Goal: Task Accomplishment & Management: Use online tool/utility

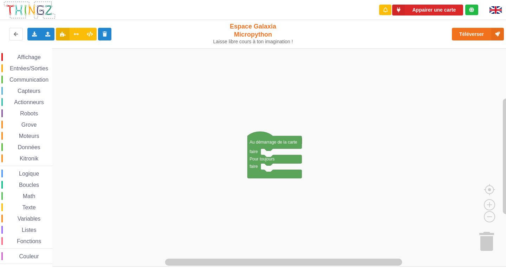
click at [29, 54] on span "Affichage" at bounding box center [28, 57] width 25 height 6
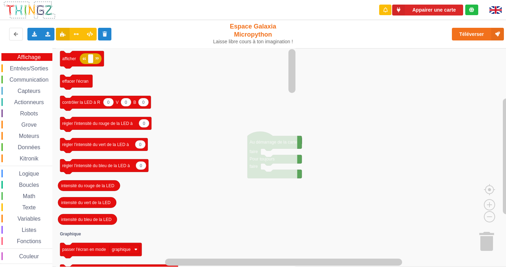
click at [28, 57] on span "Affichage" at bounding box center [28, 57] width 25 height 6
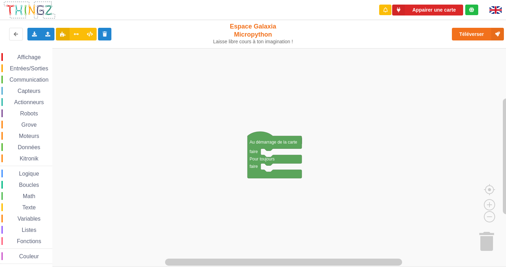
click at [28, 58] on span "Affichage" at bounding box center [28, 57] width 25 height 6
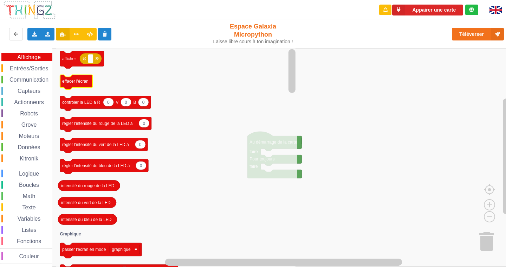
click at [84, 88] on rect "Espace de travail de Blocky" at bounding box center [76, 82] width 32 height 15
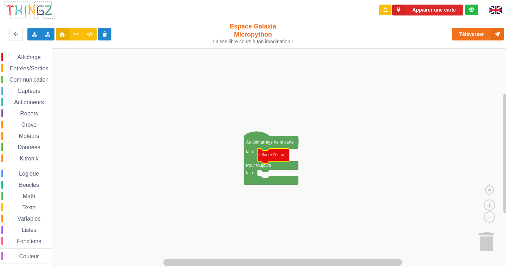
click at [36, 55] on span "Affichage" at bounding box center [28, 57] width 25 height 6
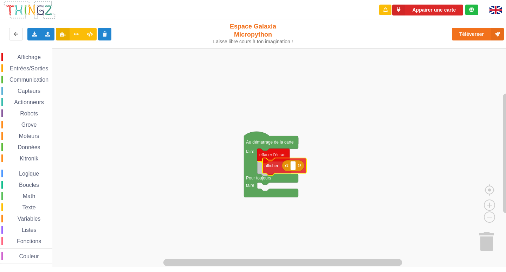
click at [277, 168] on div "Affichage Entrées/Sorties Communication Capteurs Actionneurs Robots Grove Moteu…" at bounding box center [255, 157] width 511 height 219
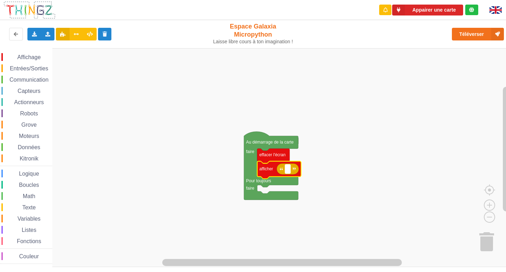
click at [287, 170] on rect "Espace de travail de Blocky" at bounding box center [287, 168] width 5 height 9
type input "Afficher"
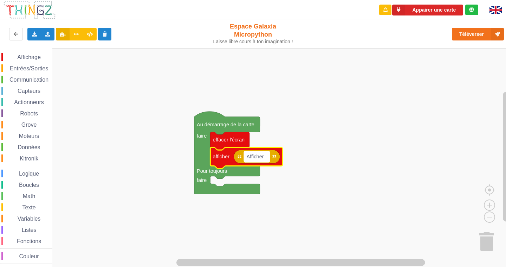
click at [264, 159] on text "Afficher" at bounding box center [255, 157] width 17 height 6
click at [267, 153] on input "Afficher" at bounding box center [257, 156] width 26 height 11
drag, startPoint x: 270, startPoint y: 156, endPoint x: 237, endPoint y: 150, distance: 33.4
click at [237, 150] on body "Appairer une carte Exporter l'assemblage de blocs Exporter l'assemblage de bloc…" at bounding box center [253, 136] width 506 height 272
type input "Activité 1"
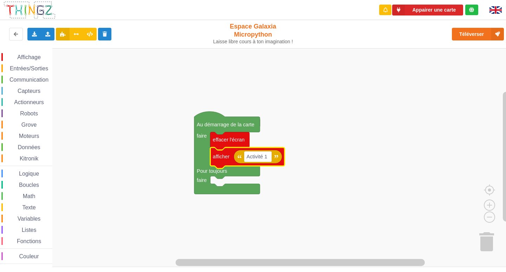
click at [31, 68] on span "Entrées/Sorties" at bounding box center [29, 68] width 40 height 6
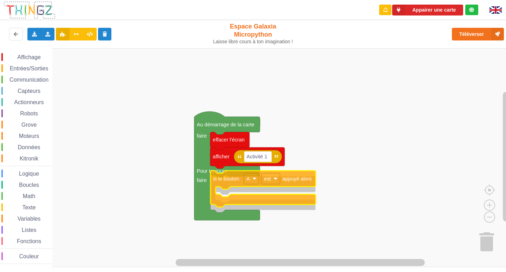
click at [231, 182] on div "Affichage Entrées/Sorties Communication Capteurs Actionneurs Robots Grove Moteu…" at bounding box center [255, 157] width 511 height 219
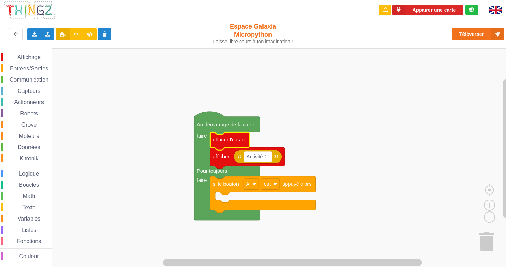
click at [231, 147] on icon "Espace de travail de Blocky" at bounding box center [229, 141] width 39 height 18
click at [300, 144] on rect "Espace de travail de Blocky" at bounding box center [255, 157] width 511 height 219
click at [33, 70] on span "Entrées/Sorties" at bounding box center [29, 68] width 40 height 6
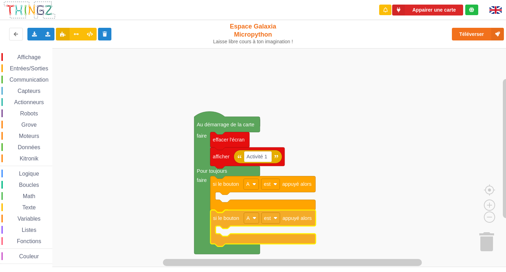
click at [224, 216] on div "Affichage Entrées/Sorties Communication Capteurs Actionneurs Robots Grove Moteu…" at bounding box center [255, 157] width 511 height 219
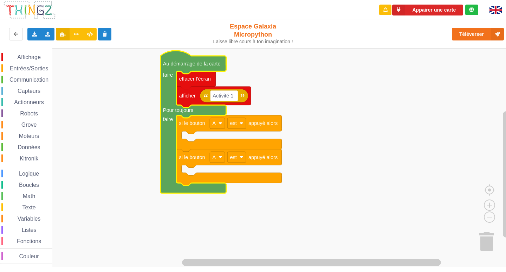
click at [161, 71] on icon "Espace de travail de Blocky" at bounding box center [194, 122] width 66 height 142
click at [133, 107] on rect "Espace de travail de Blocky" at bounding box center [255, 157] width 511 height 219
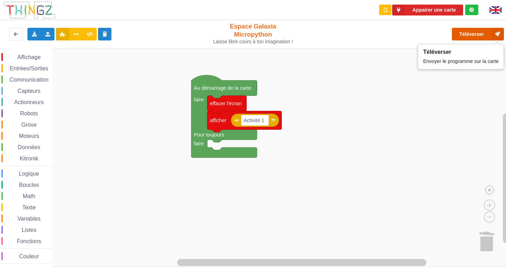
click at [474, 37] on button "Téléverser" at bounding box center [478, 34] width 52 height 13
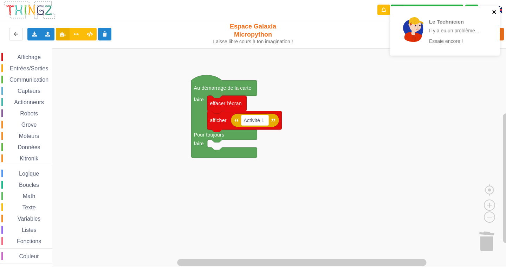
click at [496, 12] on icon "close" at bounding box center [494, 12] width 5 height 6
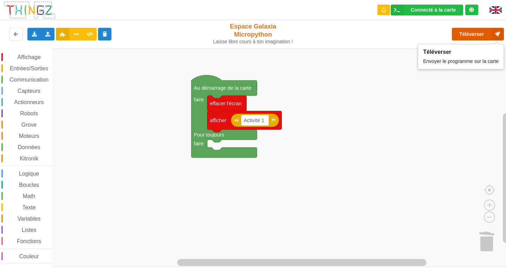
click at [480, 35] on button "Téléverser" at bounding box center [478, 34] width 52 height 13
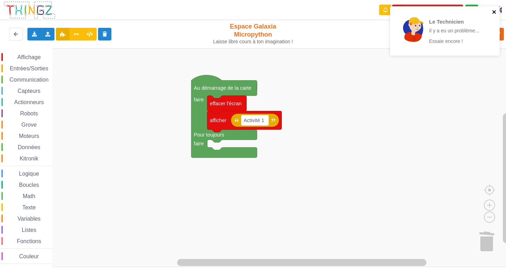
click at [495, 14] on icon "close" at bounding box center [494, 12] width 5 height 6
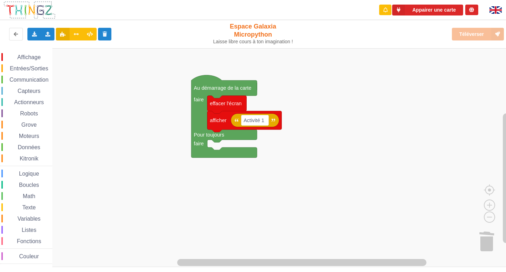
click at [472, 31] on div "Téléverser" at bounding box center [405, 34] width 208 height 22
click at [476, 38] on div "Téléverser" at bounding box center [405, 34] width 208 height 22
click at [478, 33] on div "Téléverser" at bounding box center [405, 34] width 208 height 22
click at [476, 32] on div "Téléverser" at bounding box center [405, 34] width 208 height 22
click at [461, 36] on div "Téléverser" at bounding box center [405, 34] width 208 height 22
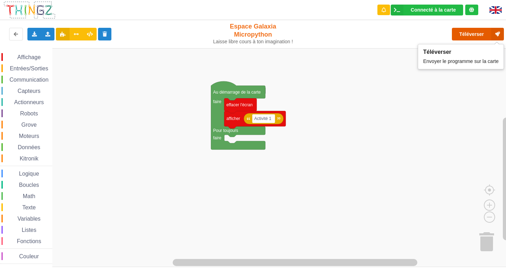
click at [474, 36] on button "Téléverser" at bounding box center [478, 34] width 52 height 13
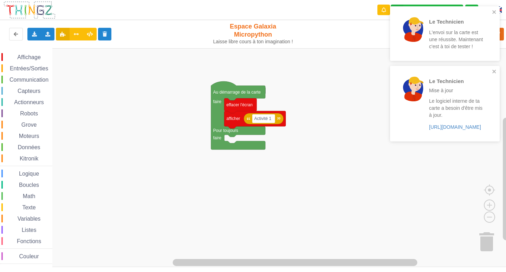
click at [491, 68] on div "Le Technicien Mise à jour Le logiciel interne de ta carte a besoin d'être mis à…" at bounding box center [445, 103] width 110 height 75
click at [496, 12] on icon "close" at bounding box center [494, 12] width 5 height 6
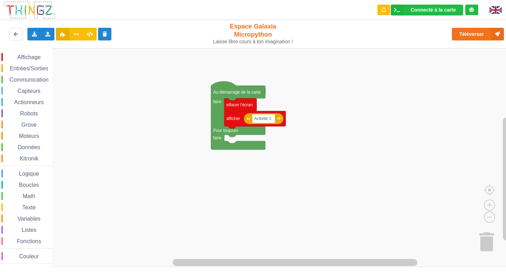
click at [17, 70] on span "Entrées/Sorties" at bounding box center [29, 68] width 40 height 6
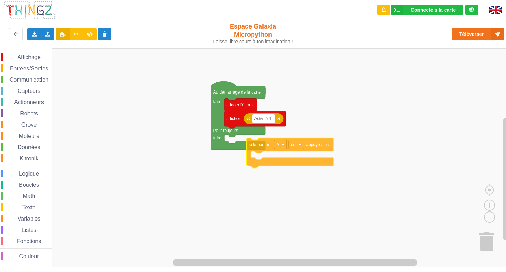
click at [257, 143] on div "Affichage Entrées/Sorties Communication Capteurs Actionneurs Robots Grove Moteu…" at bounding box center [255, 157] width 511 height 219
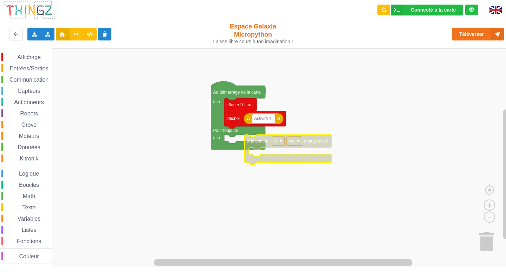
click at [28, 66] on span "Entrées/Sorties" at bounding box center [29, 68] width 40 height 6
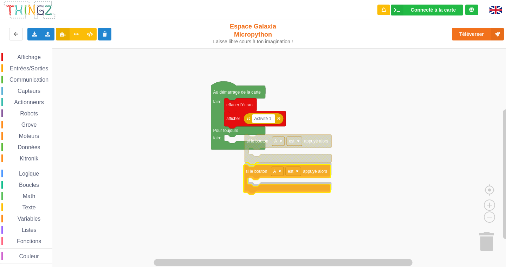
click at [251, 181] on div "Affichage Entrées/Sorties Communication Capteurs Actionneurs Robots Grove Moteu…" at bounding box center [255, 157] width 511 height 219
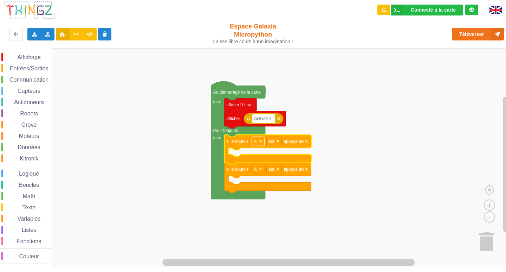
click at [254, 145] on rect "Espace de travail de Blocky" at bounding box center [258, 141] width 12 height 9
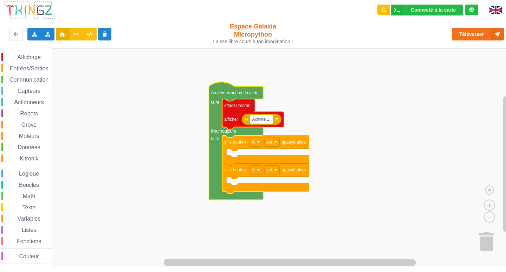
click at [37, 65] on span "Entrées/Sorties" at bounding box center [29, 68] width 40 height 6
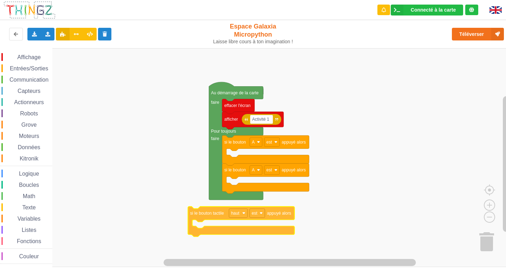
click at [208, 213] on div "Affichage Entrées/Sorties Communication Capteurs Actionneurs Robots Grove Moteu…" at bounding box center [255, 157] width 511 height 219
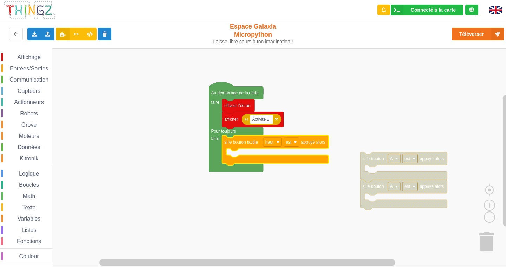
click at [40, 65] on div "Entrées/Sorties" at bounding box center [26, 68] width 51 height 8
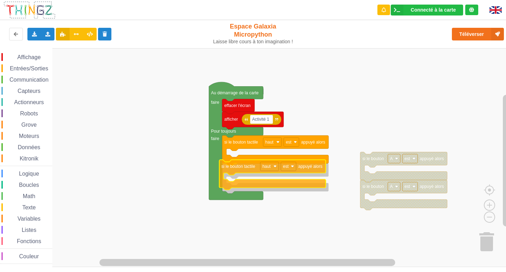
click at [230, 174] on div "Affichage Entrées/Sorties Communication Capteurs Actionneurs Robots Grove Moteu…" at bounding box center [255, 157] width 511 height 219
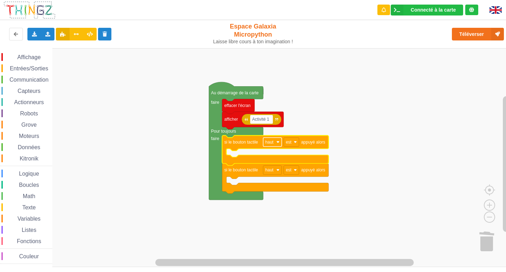
click at [271, 145] on rect "Espace de travail de Blocky" at bounding box center [272, 141] width 19 height 9
click at [361, 229] on div "Affichage Entrées/Sorties Communication Capteurs Actionneurs Robots Grove Moteu…" at bounding box center [255, 157] width 511 height 219
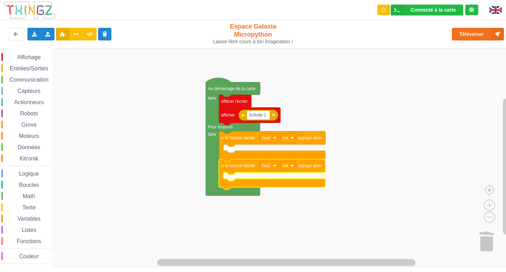
click at [268, 171] on icon "Espace de travail de Blocky" at bounding box center [272, 174] width 106 height 30
click at [268, 167] on text "haut" at bounding box center [266, 165] width 8 height 5
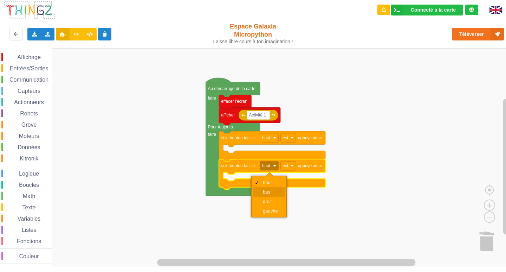
click at [256, 193] on div at bounding box center [257, 192] width 6 height 6
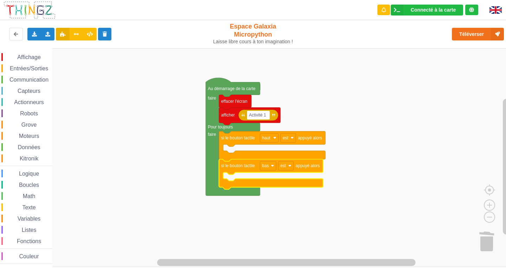
click at [28, 63] on div "Affichage Entrées/Sorties Communication Capteurs Actionneurs Robots Grove Moteu…" at bounding box center [26, 158] width 52 height 211
click at [31, 72] on div "Entrées/Sorties" at bounding box center [26, 68] width 51 height 8
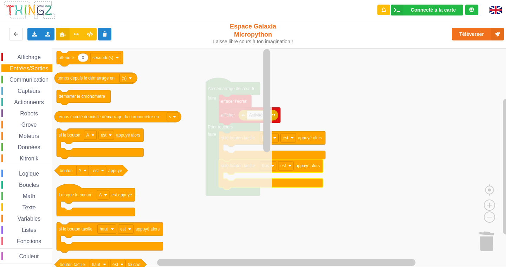
click at [26, 56] on span "Affichage" at bounding box center [28, 57] width 25 height 6
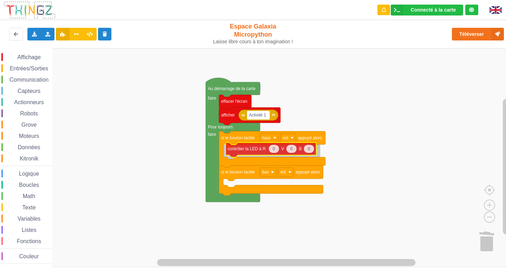
click at [246, 152] on div "Affichage Entrées/Sorties Communication Capteurs Actionneurs Robots Grove Moteu…" at bounding box center [255, 157] width 511 height 219
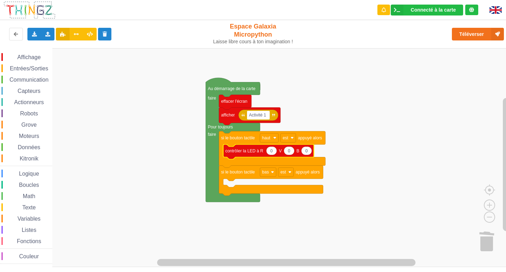
click at [270, 153] on text "0" at bounding box center [271, 150] width 2 height 5
click at [273, 151] on input "0" at bounding box center [271, 150] width 11 height 9
click at [271, 153] on input "0" at bounding box center [271, 150] width 11 height 9
click at [289, 209] on div "Affichage Entrées/Sorties Communication Capteurs Actionneurs Robots Grove Moteu…" at bounding box center [255, 157] width 511 height 219
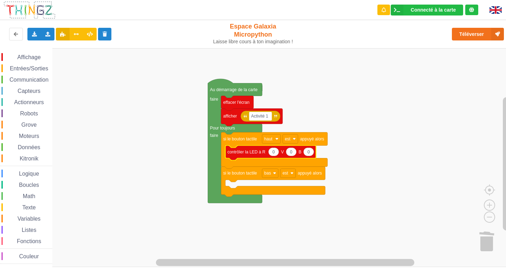
click at [292, 153] on text "0" at bounding box center [291, 151] width 2 height 5
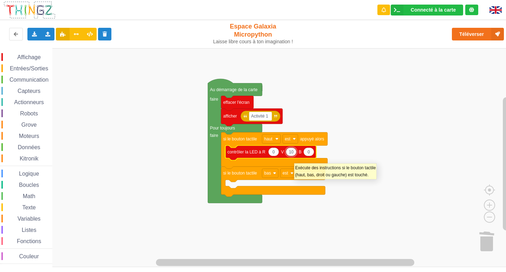
type input "100"
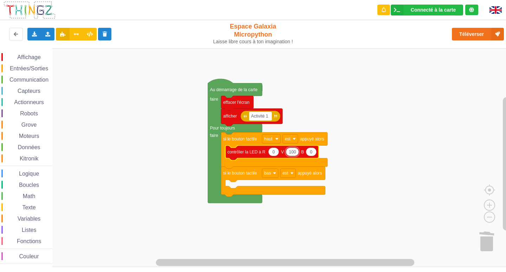
click at [23, 80] on span "Communication" at bounding box center [28, 80] width 41 height 6
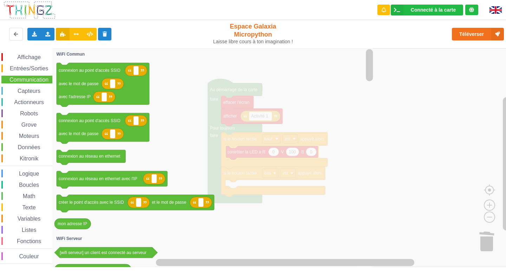
click at [38, 62] on div "Affichage Entrées/Sorties Communication Capteurs Actionneurs Robots Grove Moteu…" at bounding box center [26, 158] width 52 height 211
click at [17, 60] on div "Affichage" at bounding box center [26, 57] width 51 height 8
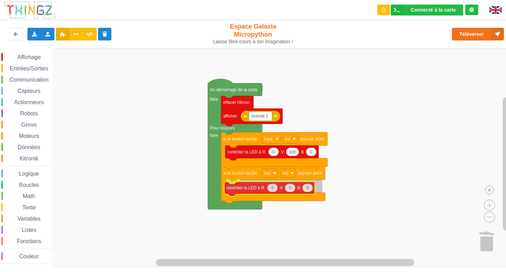
click at [241, 186] on div "Affichage Entrées/Sorties Communication Capteurs Actionneurs Robots Grove Moteu…" at bounding box center [255, 157] width 511 height 219
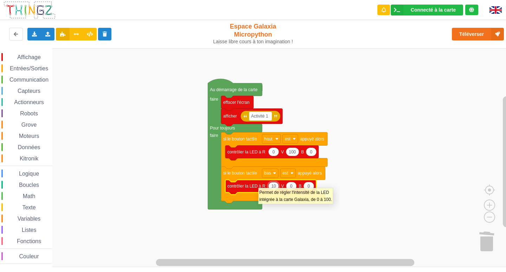
type input "100"
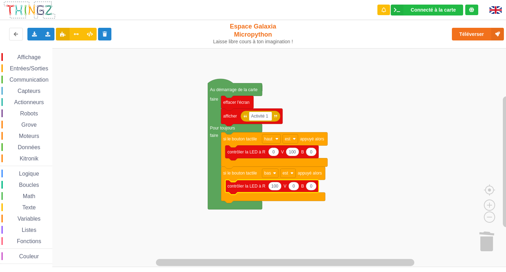
click at [293, 186] on text "0" at bounding box center [293, 185] width 2 height 5
type input "100"
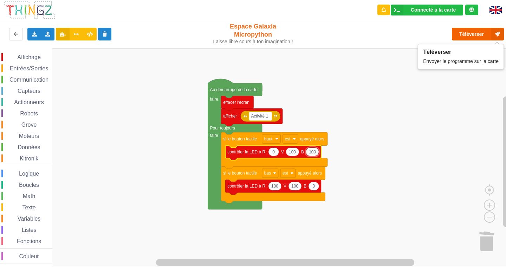
type input "100"
click at [461, 32] on button "Téléverser" at bounding box center [478, 34] width 52 height 13
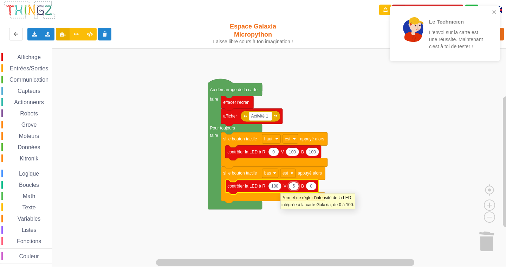
type input "50"
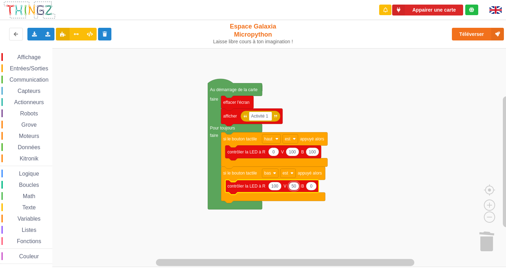
click at [280, 188] on icon "Espace de travail de Blocky" at bounding box center [274, 186] width 13 height 8
click at [280, 188] on input "100" at bounding box center [274, 186] width 13 height 9
click at [297, 185] on icon "Espace de travail de Blocky" at bounding box center [294, 186] width 11 height 8
type input "°"
type input "0"
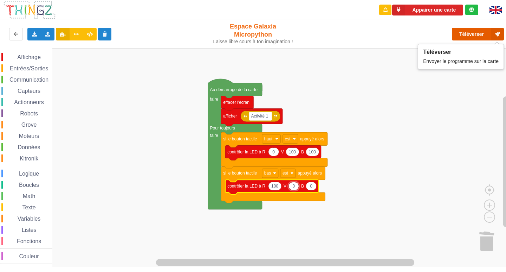
click at [470, 29] on button "Téléverser" at bounding box center [478, 34] width 52 height 13
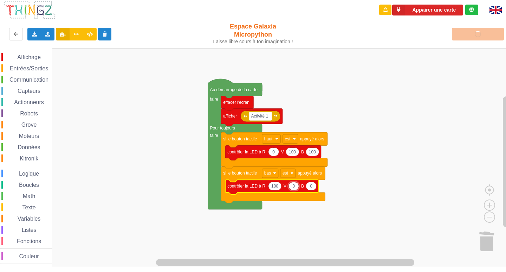
click at [395, 104] on rect "Espace de travail de Blocky" at bounding box center [255, 157] width 511 height 219
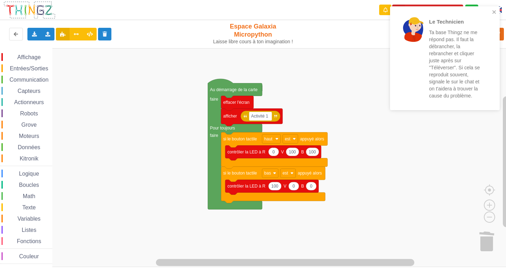
click at [490, 10] on div "Le Technicien Ta base Thingz ne me répond pas. Il faut la débrancher, la rebran…" at bounding box center [442, 58] width 99 height 98
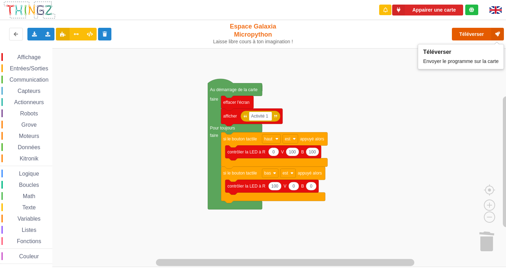
click at [480, 34] on button "Téléverser" at bounding box center [478, 34] width 52 height 13
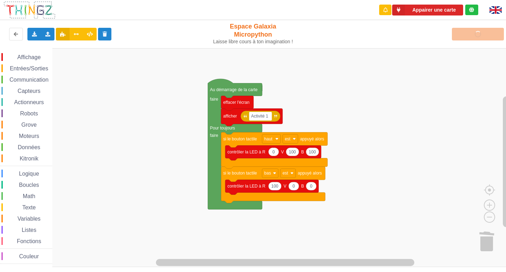
click at [476, 176] on rect "Espace de travail de Blocky" at bounding box center [255, 157] width 511 height 219
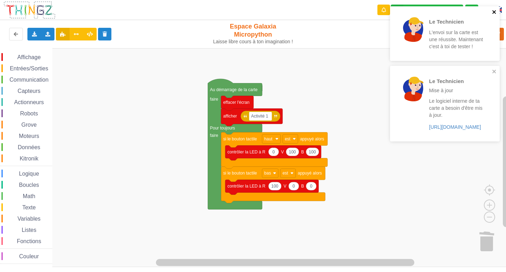
click at [494, 11] on icon "close" at bounding box center [494, 12] width 5 height 6
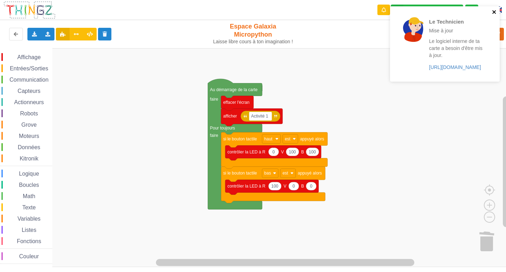
click at [494, 11] on icon "close" at bounding box center [494, 12] width 4 height 4
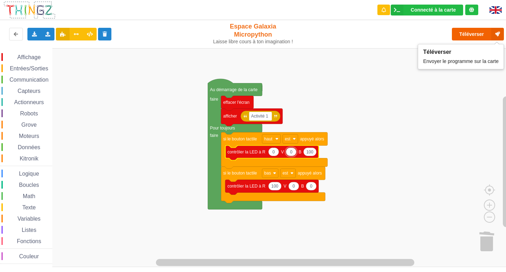
type input "0"
click at [479, 32] on button "Téléverser" at bounding box center [478, 34] width 52 height 13
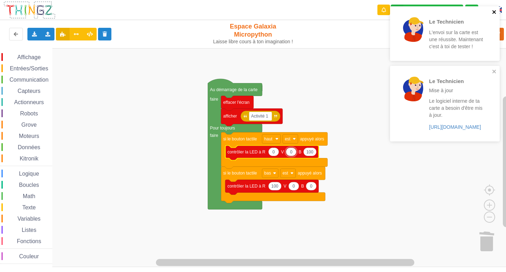
click at [496, 10] on icon "close" at bounding box center [494, 12] width 5 height 6
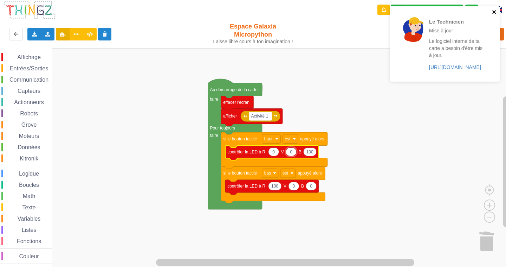
click at [494, 13] on icon "close" at bounding box center [494, 12] width 5 height 6
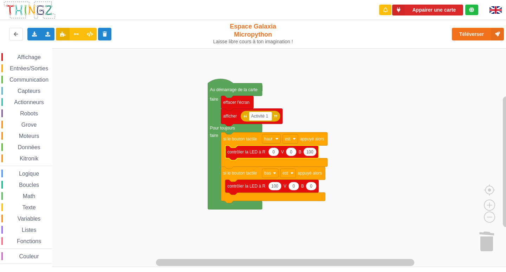
click at [22, 58] on span "Affichage" at bounding box center [28, 57] width 25 height 6
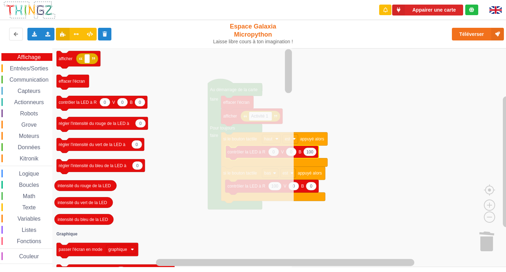
click at [31, 93] on span "Capteurs" at bounding box center [29, 91] width 25 height 6
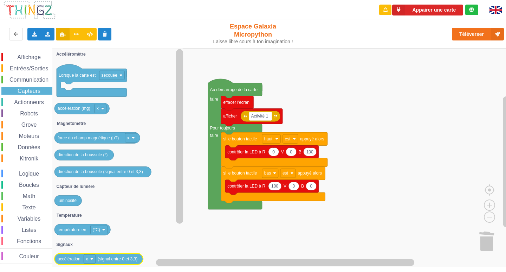
click at [89, 245] on icon "Lorsque la carte est secouée accélération (mg) x force du champ magnétique (µT)…" at bounding box center [118, 157] width 132 height 219
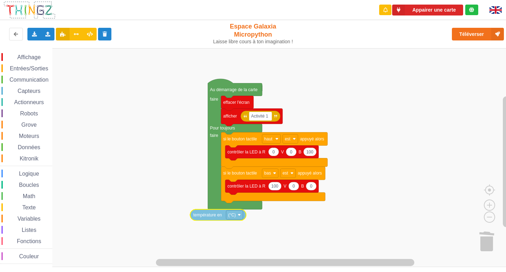
click at [229, 211] on div "Affichage Entrées/Sorties Communication Capteurs Actionneurs Robots Grove Moteu…" at bounding box center [255, 157] width 511 height 219
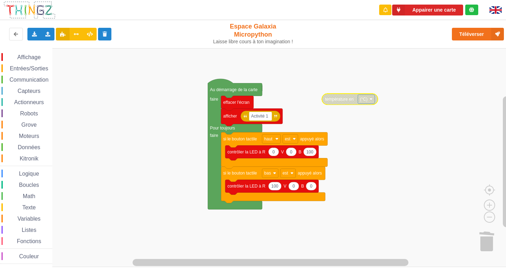
click at [24, 53] on div "Affichage" at bounding box center [26, 57] width 51 height 8
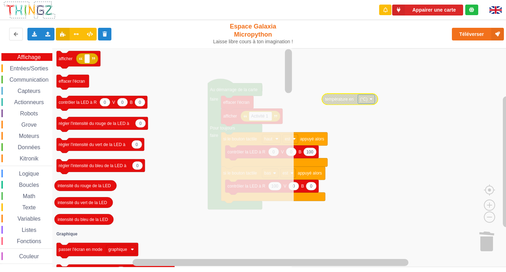
click at [26, 67] on span "Entrées/Sorties" at bounding box center [29, 68] width 40 height 6
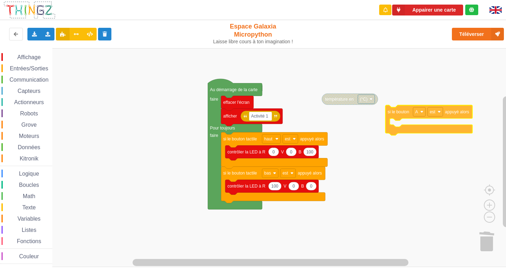
click at [395, 114] on div "Affichage Entrées/Sorties Communication Capteurs Actionneurs Robots Grove Moteu…" at bounding box center [255, 157] width 511 height 219
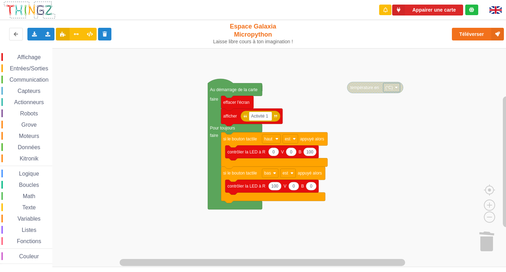
click at [36, 53] on div "Affichage Entrées/Sorties Communication Capteurs Actionneurs Robots Grove Moteu…" at bounding box center [26, 157] width 52 height 219
click at [28, 55] on span "Affichage" at bounding box center [28, 57] width 25 height 6
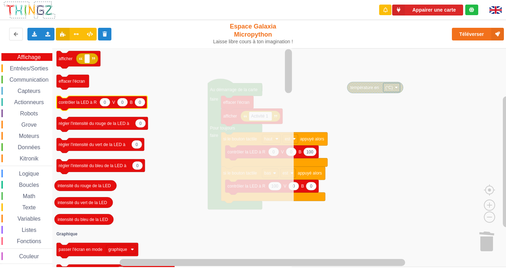
click at [98, 63] on icon "Espace de travail de Blocky" at bounding box center [79, 60] width 44 height 18
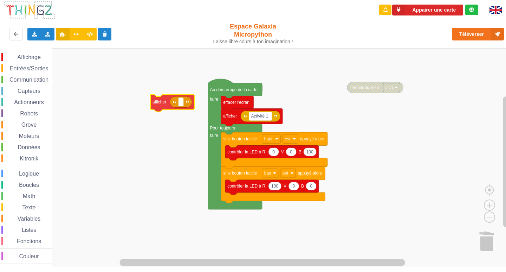
click at [154, 105] on div "Affichage Entrées/Sorties Communication Capteurs Actionneurs Robots Grove Moteu…" at bounding box center [255, 157] width 511 height 219
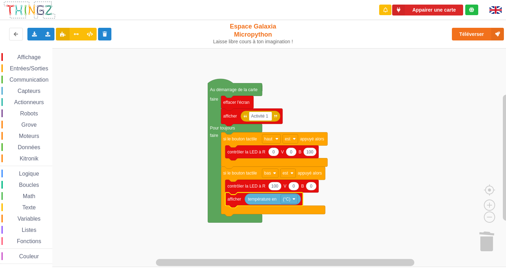
click at [27, 56] on span "Affichage" at bounding box center [28, 57] width 25 height 6
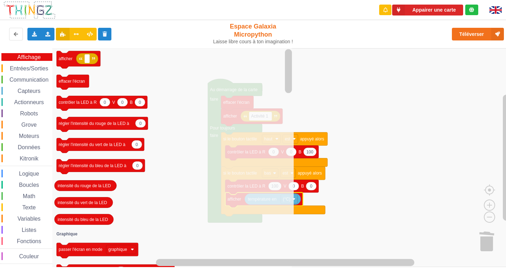
click at [27, 69] on span "Entrées/Sorties" at bounding box center [29, 68] width 40 height 6
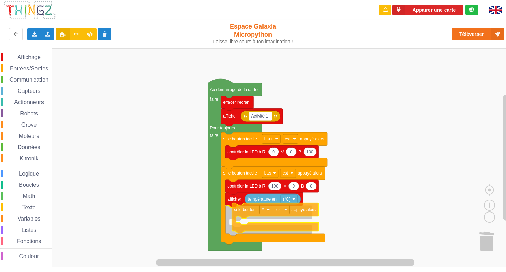
click at [240, 216] on div "Affichage Entrées/Sorties Communication Capteurs Actionneurs Robots Grove Moteu…" at bounding box center [255, 157] width 511 height 219
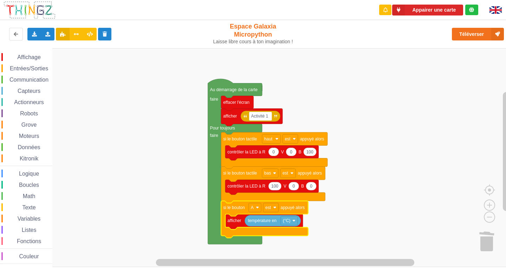
click at [26, 52] on div "Affichage Entrées/Sorties Communication Capteurs Actionneurs Robots Grove Moteu…" at bounding box center [26, 157] width 52 height 219
click at [33, 56] on span "Affichage" at bounding box center [28, 57] width 25 height 6
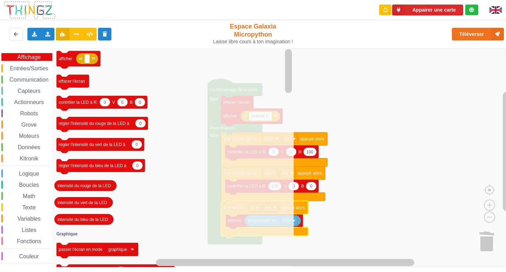
click at [22, 64] on div "Entrées/Sorties" at bounding box center [26, 68] width 51 height 8
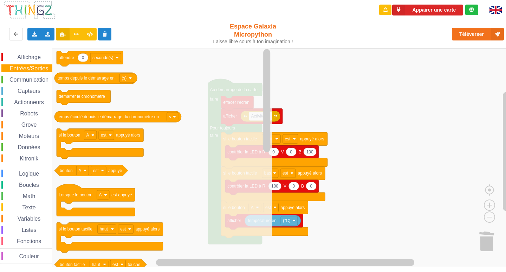
click at [74, 163] on icon "0 attendre seconde(s) temps depuis le démarrage en (s) démarrer le chronomètre …" at bounding box center [162, 157] width 220 height 219
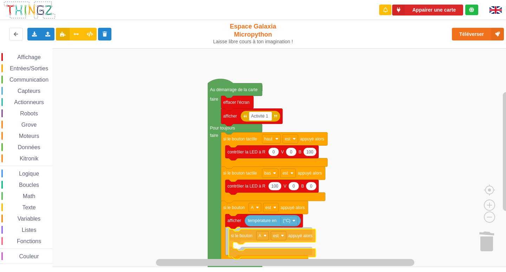
click at [234, 239] on div "Affichage Entrées/Sorties Communication Capteurs Actionneurs Robots Grove Moteu…" at bounding box center [255, 157] width 511 height 219
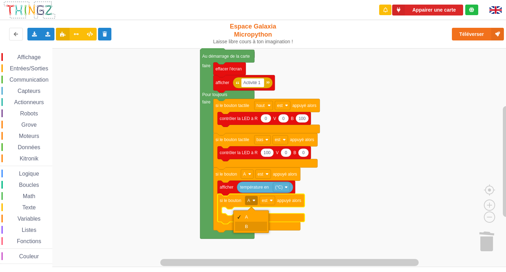
click at [247, 222] on div "B" at bounding box center [251, 225] width 32 height 9
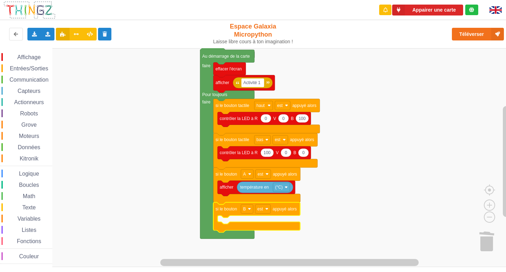
click at [34, 57] on span "Affichage" at bounding box center [28, 57] width 25 height 6
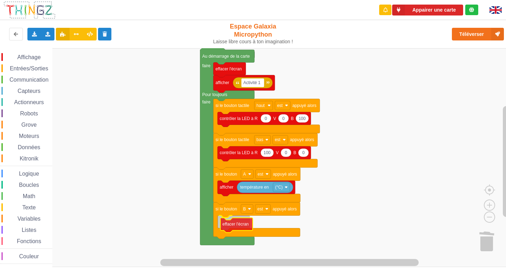
click at [231, 227] on div "Affichage Entrées/Sorties Communication Capteurs Actionneurs Robots Grove Moteu…" at bounding box center [255, 157] width 511 height 219
click at [26, 55] on span "Affichage" at bounding box center [28, 57] width 25 height 6
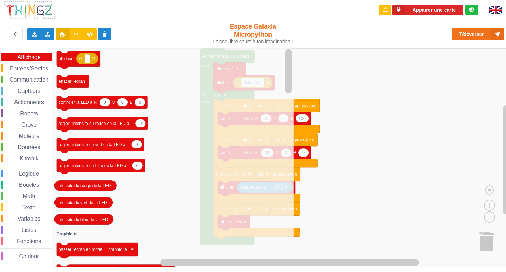
click at [185, 166] on icon "afficher effacer l'écran 0 0 0 contrôler la LED à R V B 0 régler l'intensité du…" at bounding box center [172, 157] width 241 height 219
click at [72, 60] on text "afficher" at bounding box center [66, 58] width 14 height 5
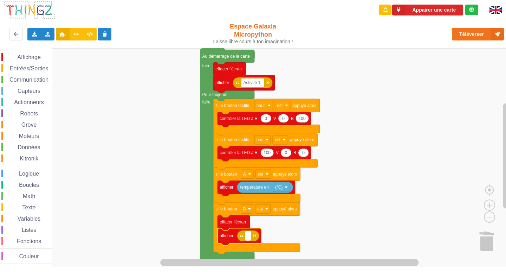
click at [248, 235] on text "Espace de travail de Blocky" at bounding box center [248, 235] width 1 height 5
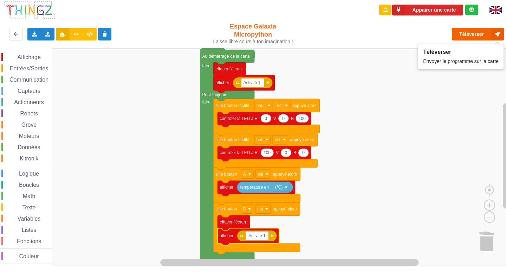
type input "Activite 1"
click at [473, 39] on button "Téléverser" at bounding box center [478, 34] width 52 height 13
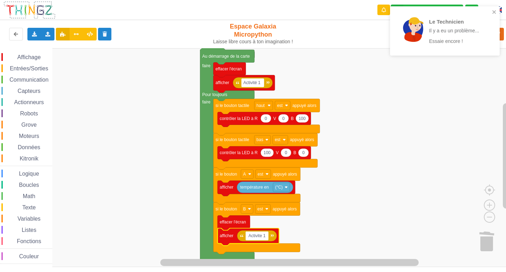
click at [493, 8] on div "Le Technicien Il y a eu un problème... Essaie encore !" at bounding box center [445, 30] width 110 height 49
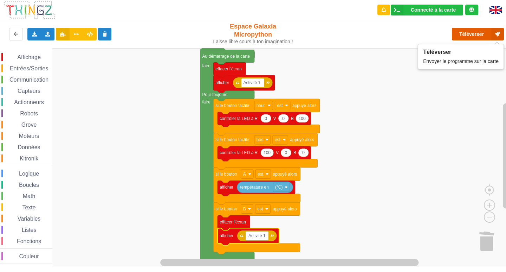
click at [472, 35] on button "Téléverser" at bounding box center [478, 34] width 52 height 13
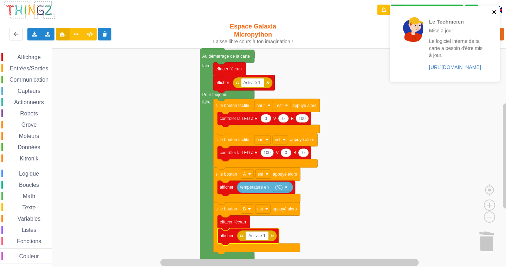
drag, startPoint x: 493, startPoint y: 9, endPoint x: 495, endPoint y: 3, distance: 6.6
click at [493, 9] on div "Le Technicien Mise à jour Le logiciel interne de ta carte a besoin d'être mis à…" at bounding box center [445, 43] width 110 height 75
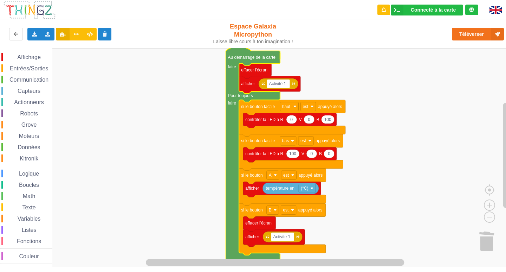
click at [365, 216] on rect "Espace de travail de Blocky" at bounding box center [255, 157] width 511 height 219
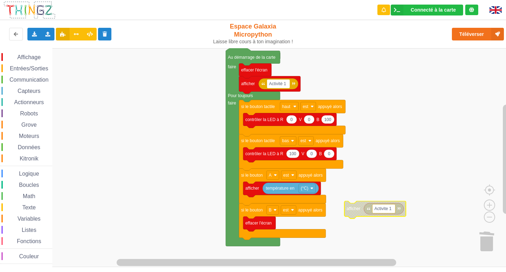
click at [23, 57] on span "Affichage" at bounding box center [28, 57] width 25 height 6
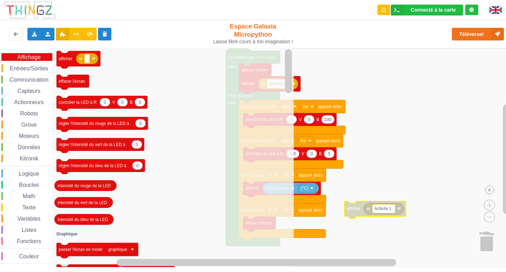
click at [18, 69] on span "Entrées/Sorties" at bounding box center [29, 68] width 40 height 6
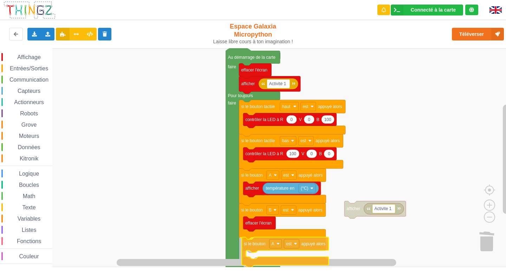
click at [255, 246] on div "Affichage Entrées/Sorties Communication Capteurs Actionneurs Robots Grove Moteu…" at bounding box center [255, 157] width 511 height 219
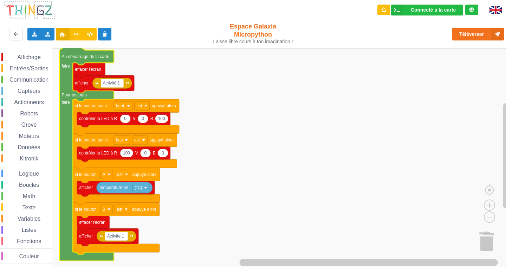
click at [26, 184] on span "Boucles" at bounding box center [29, 185] width 22 height 6
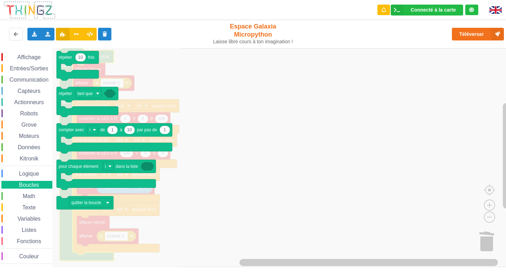
click at [26, 175] on span "Logique" at bounding box center [29, 173] width 22 height 6
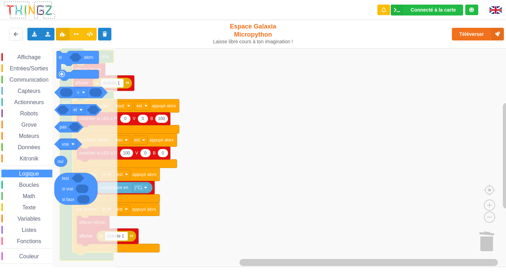
click at [28, 160] on span "Kitronik" at bounding box center [29, 158] width 21 height 6
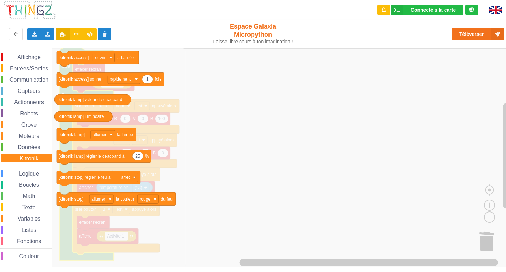
click at [29, 148] on span "Données" at bounding box center [29, 147] width 25 height 6
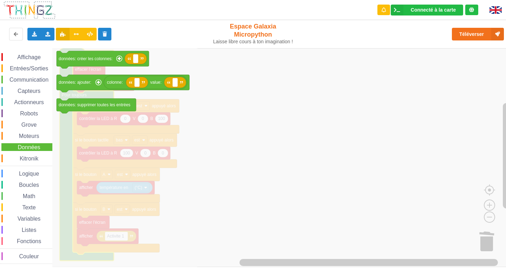
click at [31, 138] on span "Moteurs" at bounding box center [29, 136] width 22 height 6
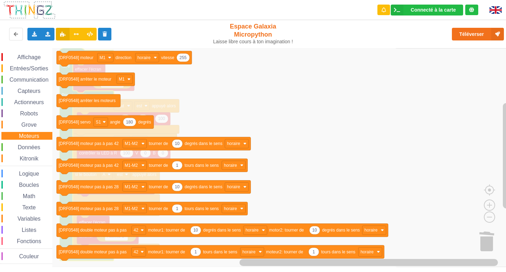
click at [31, 128] on div "Grove" at bounding box center [26, 125] width 51 height 8
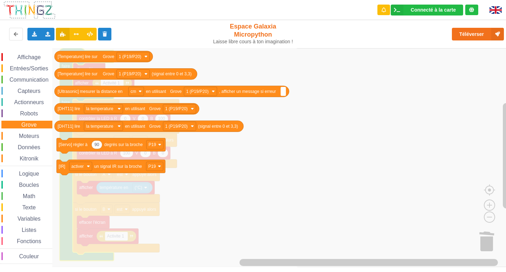
click at [33, 112] on span "Robots" at bounding box center [29, 113] width 20 height 6
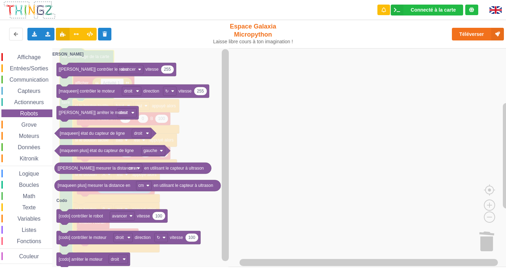
click at [36, 90] on span "Capteurs" at bounding box center [29, 91] width 25 height 6
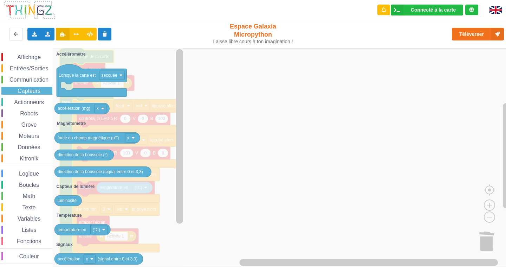
click at [31, 104] on span "Actionneurs" at bounding box center [29, 102] width 32 height 6
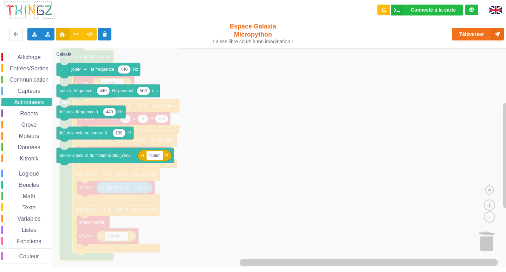
click at [27, 90] on span "Capteurs" at bounding box center [29, 91] width 25 height 6
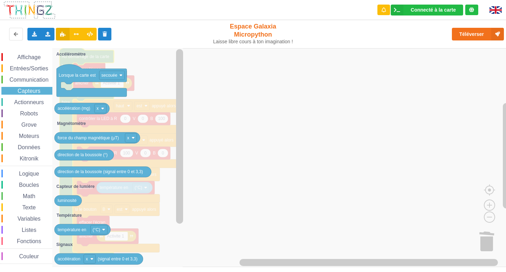
click at [27, 79] on span "Communication" at bounding box center [28, 80] width 41 height 6
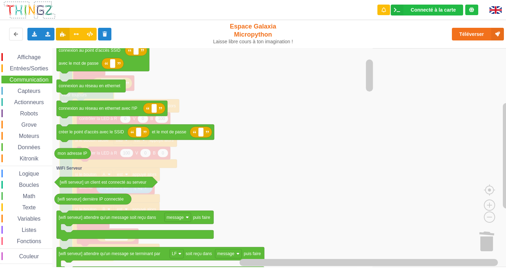
drag, startPoint x: 29, startPoint y: 234, endPoint x: 28, endPoint y: 238, distance: 3.8
click at [28, 238] on div "Affichage Entrées/Sorties Communication Capteurs Actionneurs Robots Grove Moteu…" at bounding box center [26, 158] width 52 height 211
click at [26, 243] on span "Fonctions" at bounding box center [29, 241] width 26 height 6
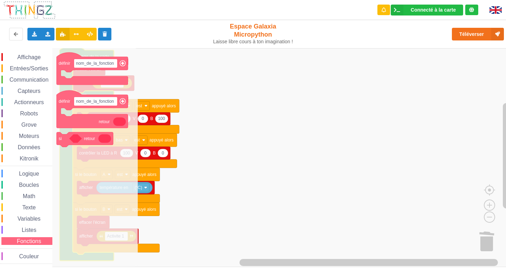
click at [19, 225] on div "Affichage Entrées/Sorties Communication Capteurs Actionneurs Robots Grove Moteu…" at bounding box center [26, 158] width 52 height 211
click at [24, 230] on span "Listes" at bounding box center [29, 230] width 17 height 6
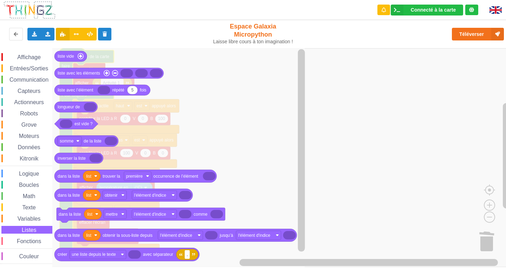
click at [26, 215] on div "Variables" at bounding box center [26, 218] width 51 height 8
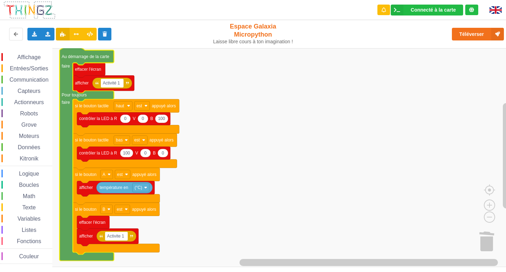
click at [229, 116] on rect "Espace de travail de Blocky" at bounding box center [255, 157] width 511 height 219
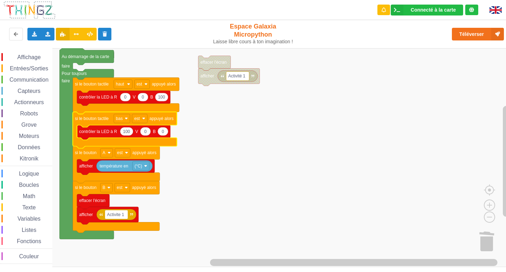
click at [85, 115] on icon "Espace de travail de Blocky" at bounding box center [125, 130] width 104 height 37
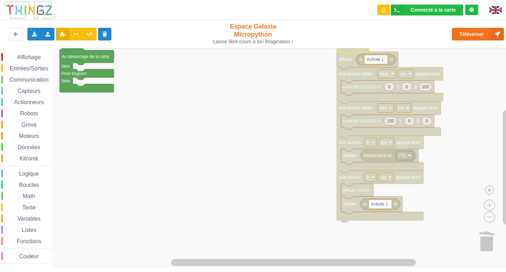
click at [343, 54] on icon "Espace de travail de Blocky" at bounding box center [353, 46] width 32 height 15
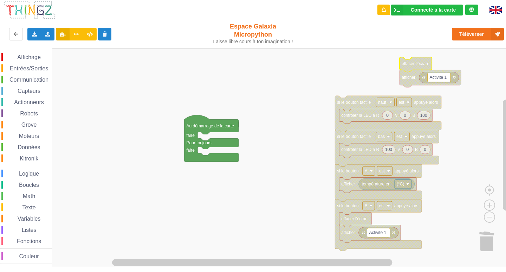
click at [20, 183] on span "Boucles" at bounding box center [29, 185] width 22 height 6
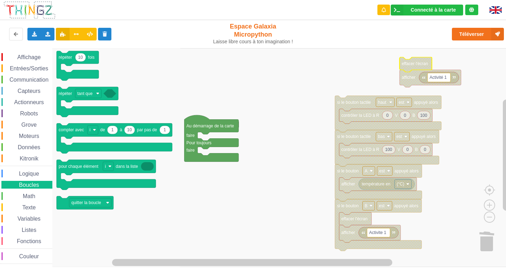
click at [19, 192] on div "Math" at bounding box center [26, 196] width 51 height 8
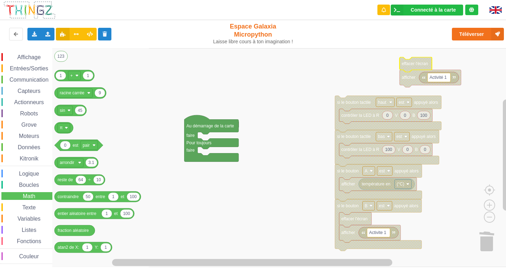
click at [32, 135] on span "Moteurs" at bounding box center [29, 136] width 22 height 6
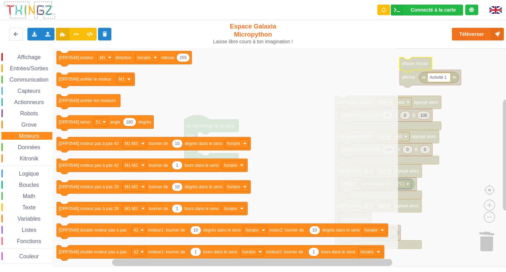
click at [29, 147] on span "Données" at bounding box center [29, 147] width 25 height 6
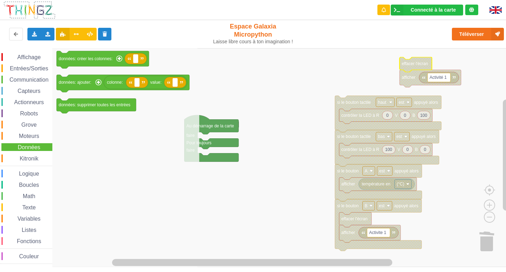
click at [21, 158] on span "Kitronik" at bounding box center [29, 158] width 21 height 6
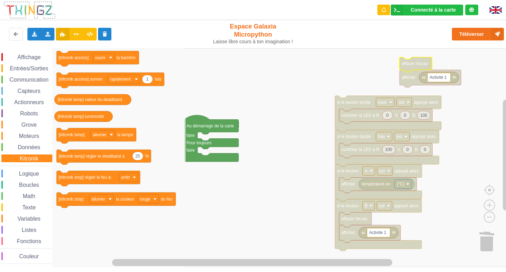
click at [31, 175] on span "Logique" at bounding box center [29, 173] width 22 height 6
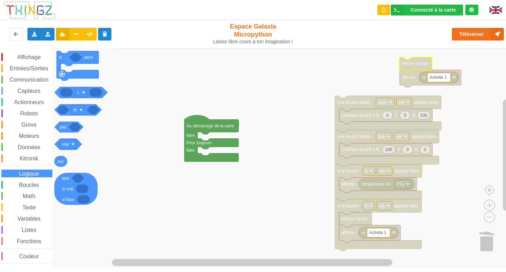
click at [30, 182] on span "Boucles" at bounding box center [29, 185] width 22 height 6
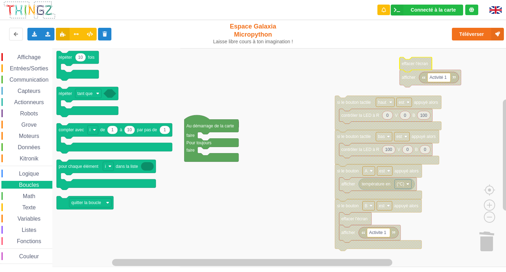
click at [25, 148] on span "Données" at bounding box center [29, 147] width 25 height 6
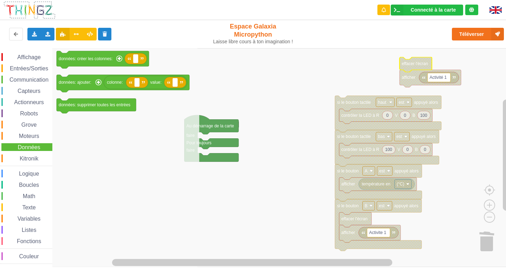
click at [18, 137] on span "Moteurs" at bounding box center [29, 136] width 22 height 6
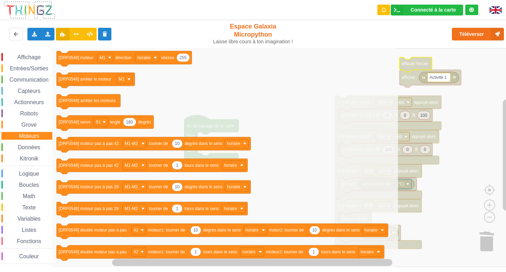
click at [20, 125] on span "Espace de travail de Blocky" at bounding box center [18, 125] width 6 height 6
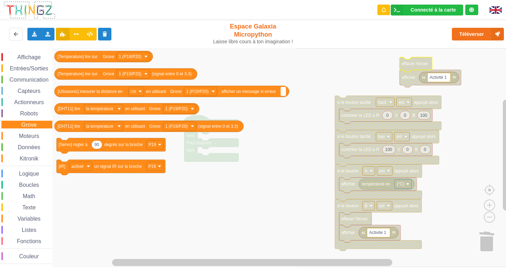
click at [21, 111] on span "Robots" at bounding box center [29, 113] width 20 height 6
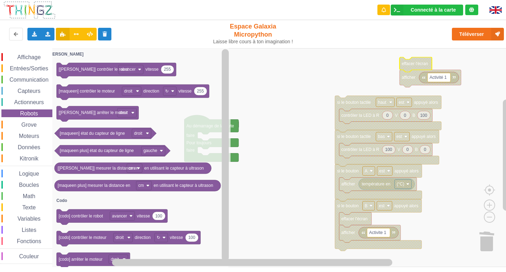
click at [21, 103] on span "Actionneurs" at bounding box center [29, 102] width 32 height 6
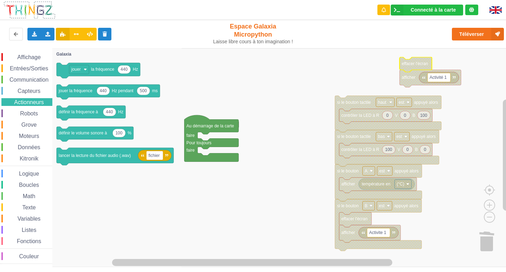
click at [28, 90] on span "Capteurs" at bounding box center [29, 91] width 25 height 6
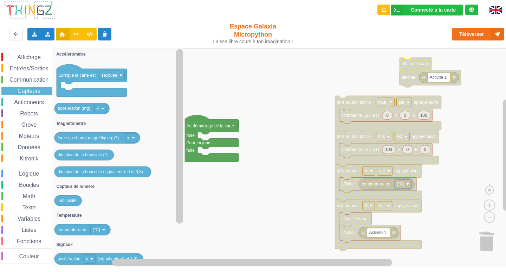
click at [26, 78] on span "Communication" at bounding box center [28, 80] width 41 height 6
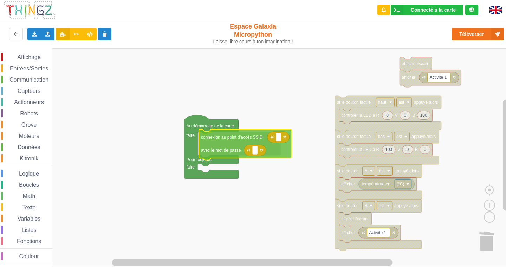
click at [221, 152] on div "Affichage Entrées/Sorties Communication Capteurs Actionneurs Robots Grove Moteu…" at bounding box center [255, 157] width 511 height 219
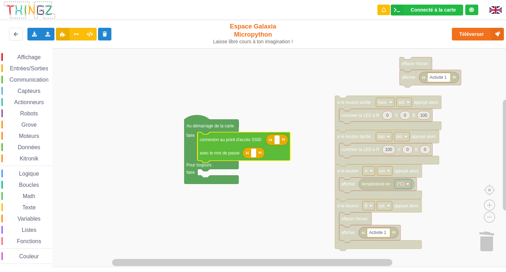
click at [280, 140] on icon "Espace de travail de Blocky" at bounding box center [277, 139] width 22 height 11
click at [279, 142] on rect "Espace de travail de Blocky" at bounding box center [276, 139] width 5 height 9
type input "lasupertecno"
click at [249, 155] on icon "Espace de travail de Blocky" at bounding box center [253, 152] width 22 height 11
click at [252, 156] on rect "Espace de travail de Blocky" at bounding box center [253, 152] width 5 height 9
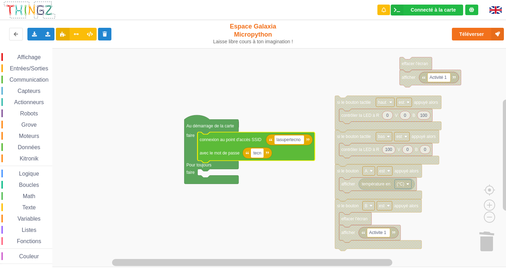
type input "tecn"
click at [495, 10] on img at bounding box center [496, 9] width 12 height 7
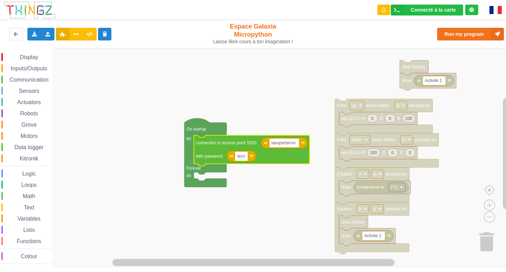
click at [246, 158] on input "tecn" at bounding box center [241, 155] width 13 height 9
click at [248, 156] on input "tecnolegrand" at bounding box center [250, 155] width 31 height 9
click at [258, 157] on input "tecno_legrand" at bounding box center [251, 155] width 32 height 9
click at [260, 157] on input "tecno_legrand" at bounding box center [251, 155] width 32 height 9
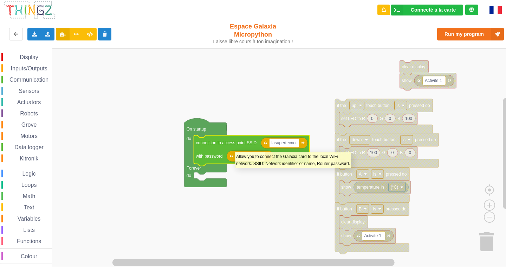
type input "tecno_legr@nd"
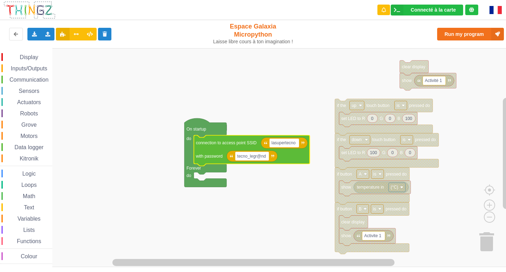
click at [297, 76] on rect "Blockly Workspace" at bounding box center [255, 157] width 511 height 219
click at [264, 157] on text "tecno_legr@nd" at bounding box center [251, 156] width 29 height 5
click at [263, 158] on input "tecno_legr@nd" at bounding box center [252, 155] width 34 height 9
click at [266, 155] on input "tecno_legr@nd" at bounding box center [252, 155] width 34 height 9
click at [239, 154] on input "tecno_legr@ndsom" at bounding box center [256, 155] width 42 height 9
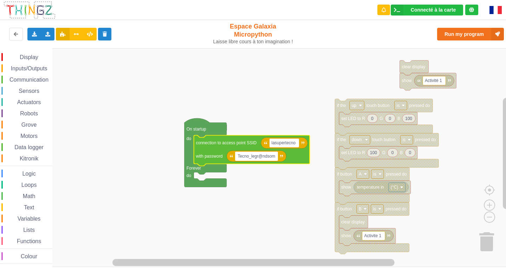
type input "Tecno_legr@ndsom"
click at [493, 11] on img at bounding box center [496, 10] width 12 height 8
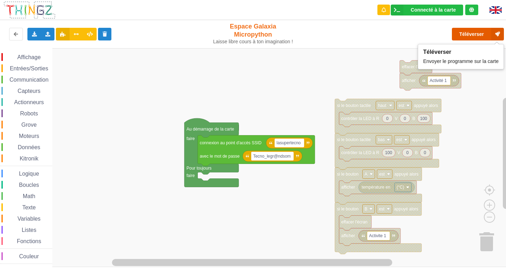
click at [475, 36] on button "Téléverser" at bounding box center [478, 34] width 52 height 13
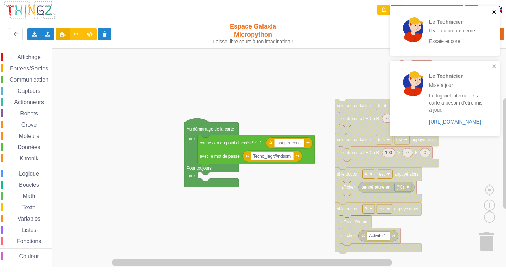
click at [493, 11] on icon "close" at bounding box center [494, 12] width 4 height 4
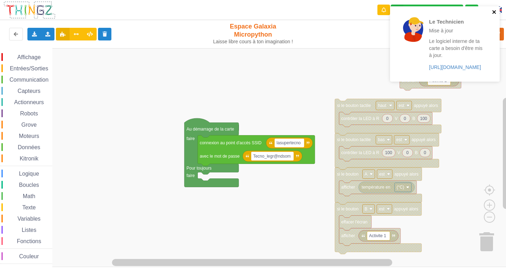
click at [494, 9] on icon "close" at bounding box center [494, 12] width 5 height 6
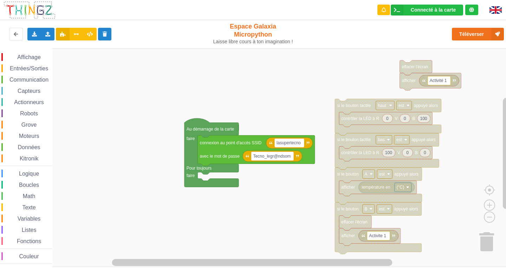
click at [484, 8] on div "Le Technicien Mise à jour Le logiciel interne de ta carte a besoin d'être mis à…" at bounding box center [445, 6] width 112 height 3
click at [466, 38] on button "Téléverser" at bounding box center [478, 34] width 52 height 13
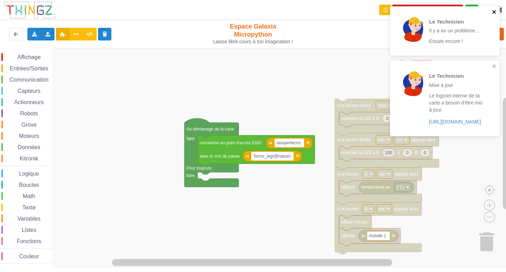
click at [494, 11] on icon "close" at bounding box center [494, 12] width 5 height 6
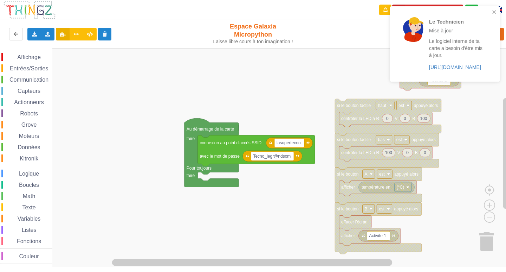
click at [494, 65] on div "Le Technicien Mise à jour Le logiciel interne de ta carte a besoin d'être mis à…" at bounding box center [445, 43] width 110 height 75
click at [494, 14] on icon "close" at bounding box center [495, 12] width 5 height 6
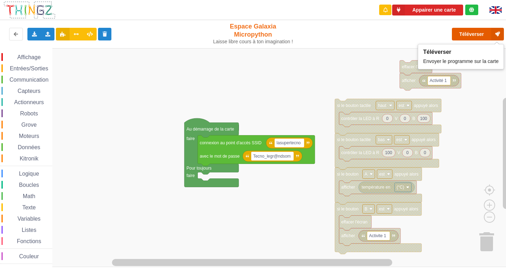
click at [464, 32] on button "Téléverser" at bounding box center [478, 34] width 52 height 13
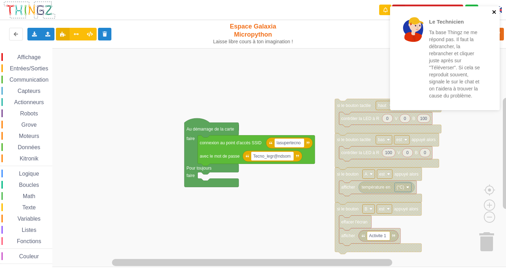
click at [493, 12] on icon "close" at bounding box center [494, 12] width 5 height 6
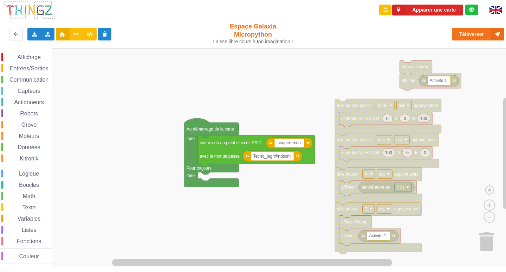
drag, startPoint x: 472, startPoint y: 35, endPoint x: 468, endPoint y: 36, distance: 4.2
click at [468, 36] on div "Le Technicien Ta base Thingz ne me répond pas. Il faut la débrancher, la rebran…" at bounding box center [445, 60] width 112 height 111
click at [466, 34] on button "Téléverser" at bounding box center [478, 34] width 52 height 13
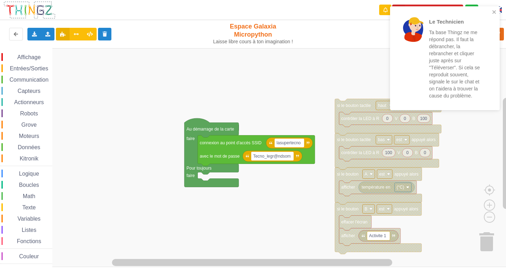
click at [497, 3] on div at bounding box center [497, 10] width 27 height 20
click at [494, 10] on icon "close" at bounding box center [494, 12] width 5 height 6
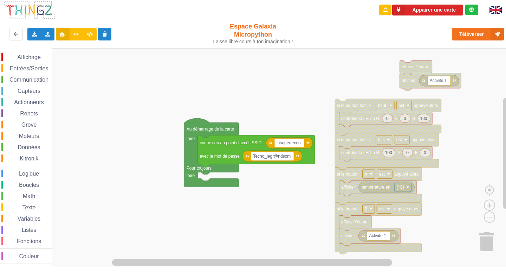
click at [495, 8] on div "Le Technicien Ta base Thingz ne me répond pas. Il faut la débrancher, la rebran…" at bounding box center [445, 6] width 112 height 3
click at [471, 39] on button "Téléverser" at bounding box center [478, 34] width 52 height 13
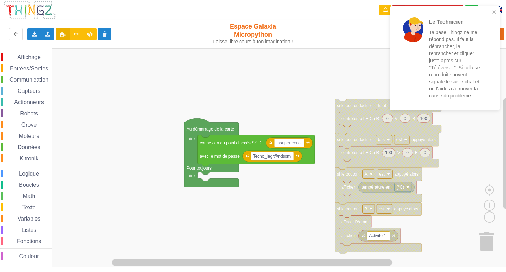
click at [494, 9] on div "Le Technicien Ta base Thingz ne me répond pas. Il faut la débrancher, la rebran…" at bounding box center [445, 58] width 110 height 104
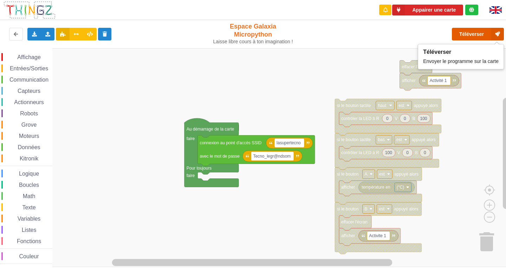
click at [478, 28] on button "Téléverser" at bounding box center [478, 34] width 52 height 13
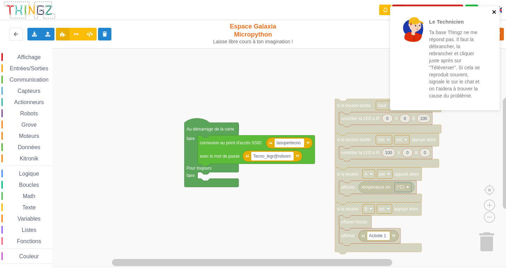
click at [494, 13] on icon "close" at bounding box center [494, 12] width 5 height 6
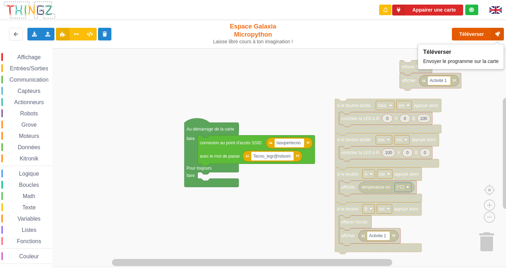
click at [465, 35] on button "Téléverser" at bounding box center [478, 34] width 52 height 13
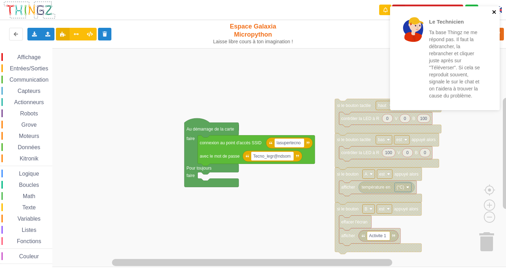
click at [493, 13] on icon "close" at bounding box center [494, 12] width 5 height 6
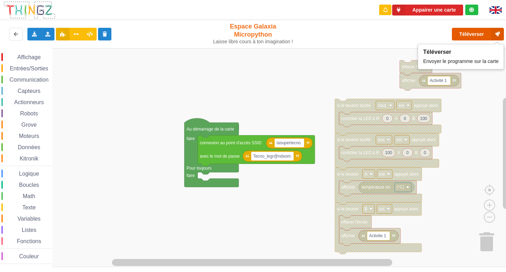
click at [470, 32] on button "Téléverser" at bounding box center [478, 34] width 52 height 13
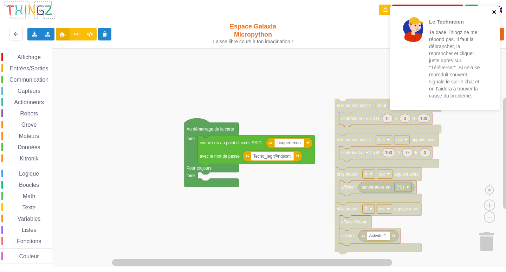
click at [495, 11] on icon "close" at bounding box center [494, 12] width 4 height 4
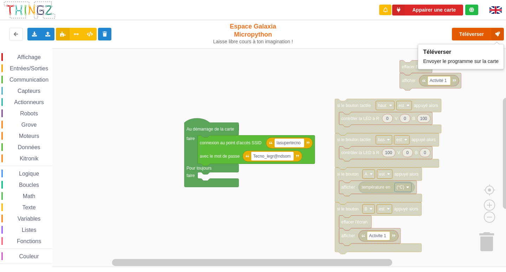
click at [479, 34] on button "Téléverser" at bounding box center [478, 34] width 52 height 13
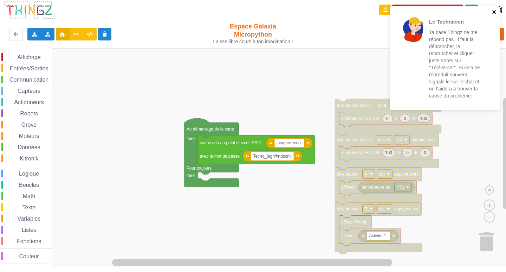
click at [495, 11] on icon "close" at bounding box center [494, 12] width 5 height 6
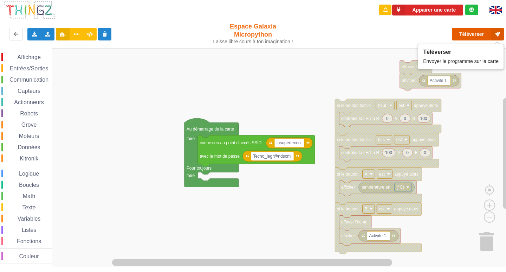
click at [471, 32] on button "Téléverser" at bounding box center [478, 34] width 52 height 13
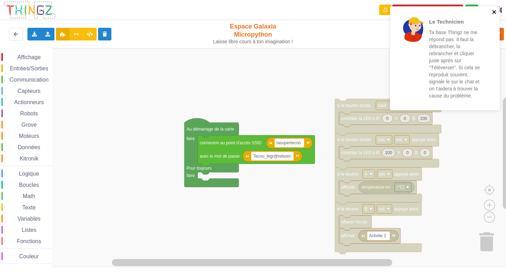
click at [496, 12] on icon "close" at bounding box center [494, 12] width 5 height 6
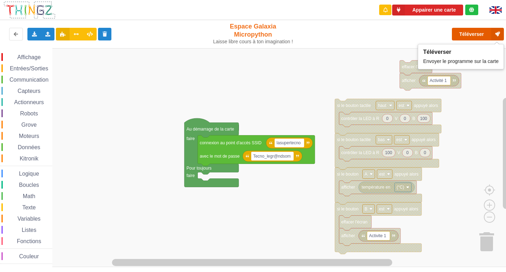
click at [475, 37] on button "Téléverser" at bounding box center [478, 34] width 52 height 13
click at [466, 32] on button "Téléverser" at bounding box center [478, 34] width 52 height 13
click at [465, 33] on button "Téléverser" at bounding box center [478, 34] width 52 height 13
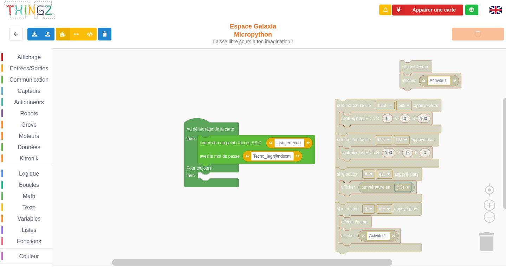
click at [283, 64] on rect "Espace de travail de Blocky" at bounding box center [255, 157] width 511 height 219
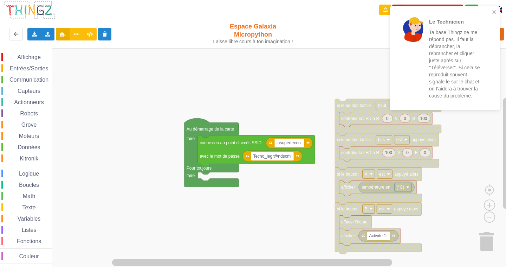
click at [244, 86] on rect "Espace de travail de Blocky" at bounding box center [255, 157] width 511 height 219
click at [494, 12] on icon "close" at bounding box center [494, 12] width 4 height 4
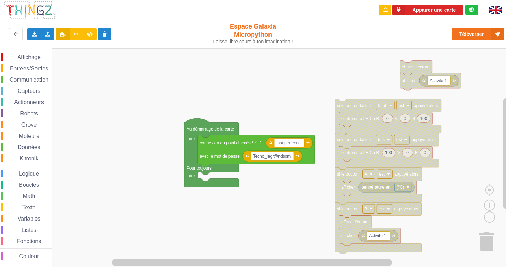
click at [249, 95] on rect "Espace de travail de Blocky" at bounding box center [255, 157] width 511 height 219
click at [466, 189] on rect "Espace de travail de Blocky" at bounding box center [255, 157] width 511 height 219
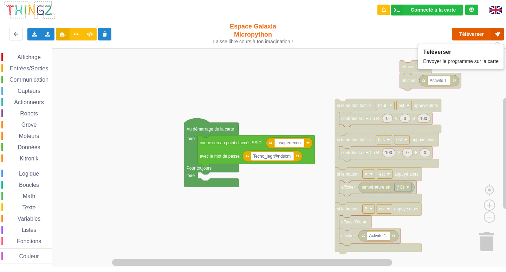
click at [475, 35] on button "Téléverser" at bounding box center [478, 34] width 52 height 13
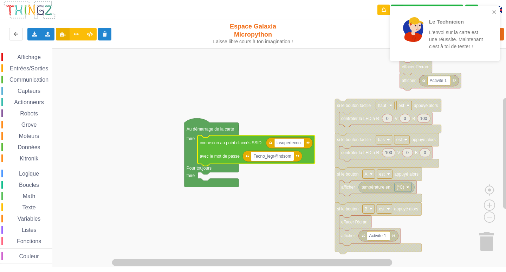
click at [255, 158] on input "Tecno_legr@ndsom" at bounding box center [272, 155] width 43 height 9
click at [259, 160] on input "Tecno_legr@ndsom" at bounding box center [272, 155] width 43 height 9
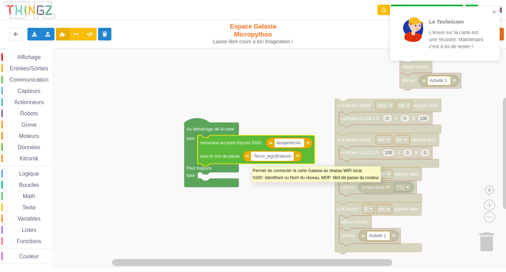
type input "Techno_legr@ndsom"
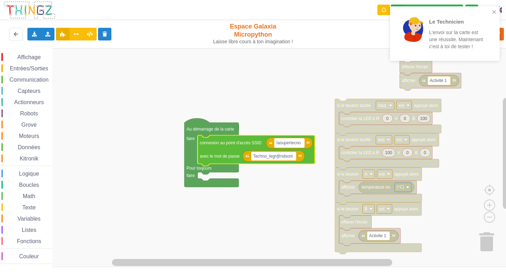
click at [295, 143] on text "lasupertecno" at bounding box center [289, 142] width 24 height 5
click at [297, 142] on input "lasupertecno" at bounding box center [289, 142] width 30 height 9
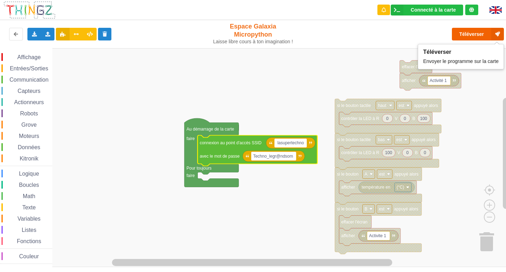
type input "lasupertechno"
click at [478, 33] on button "Téléverser" at bounding box center [478, 34] width 52 height 13
click at [488, 33] on button "Téléverser" at bounding box center [478, 34] width 52 height 13
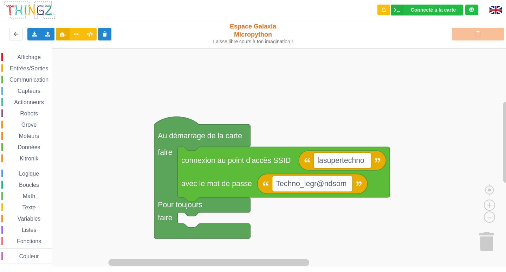
click at [396, 133] on div "Affichage Entrées/Sorties Communication Capteurs Actionneurs Robots Grove Moteu…" at bounding box center [255, 157] width 511 height 219
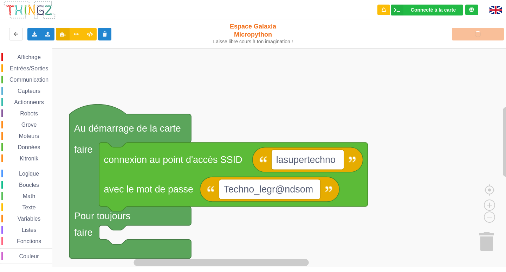
click at [399, 150] on rect "Espace de travail de Blocky" at bounding box center [255, 157] width 511 height 219
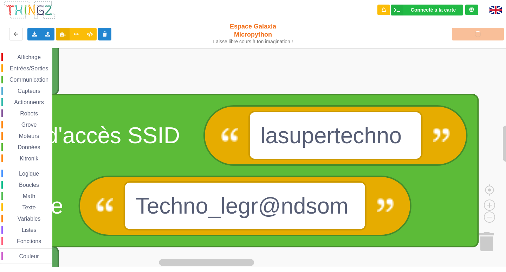
click at [425, 53] on rect "Espace de travail de Blocky" at bounding box center [255, 157] width 511 height 219
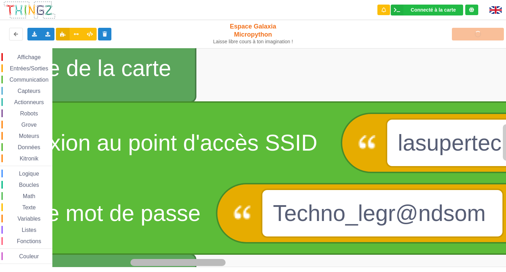
click at [506, 262] on div "Affichage Entrées/Sorties Communication Capteurs Actionneurs Robots Grove Moteu…" at bounding box center [255, 157] width 511 height 219
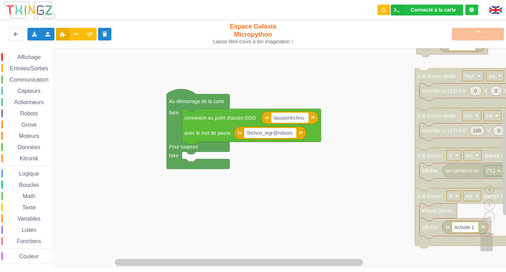
click at [311, 157] on div "Affichage Entrées/Sorties Communication Capteurs Actionneurs Robots Grove Moteu…" at bounding box center [255, 157] width 511 height 219
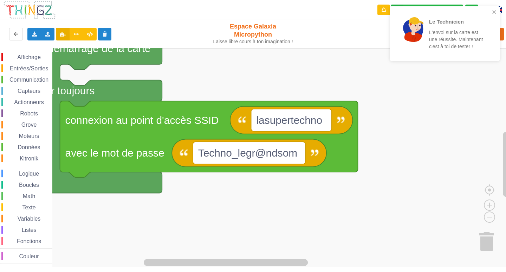
click at [402, 120] on rect "Espace de travail de Blocky" at bounding box center [255, 157] width 511 height 219
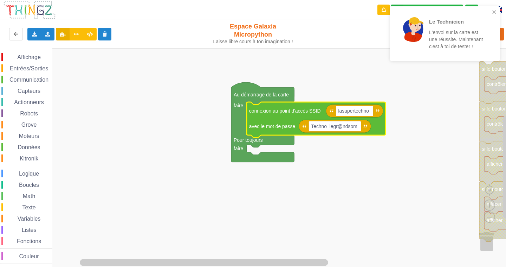
click at [320, 169] on rect "Espace de travail de Blocky" at bounding box center [255, 157] width 511 height 219
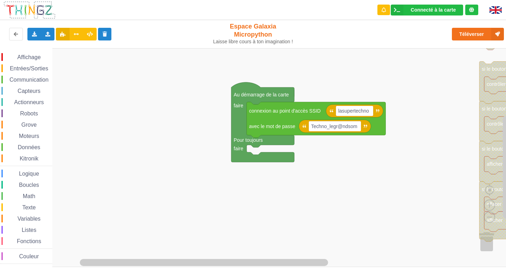
click at [44, 56] on div "Affichage" at bounding box center [26, 57] width 51 height 8
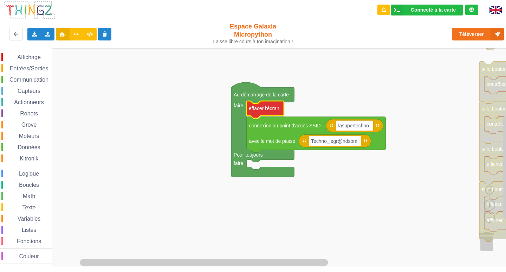
click at [271, 110] on div "Affichage Entrées/Sorties Communication Capteurs Actionneurs Robots Grove Moteu…" at bounding box center [255, 157] width 511 height 219
click at [38, 58] on span "Affichage" at bounding box center [28, 57] width 25 height 6
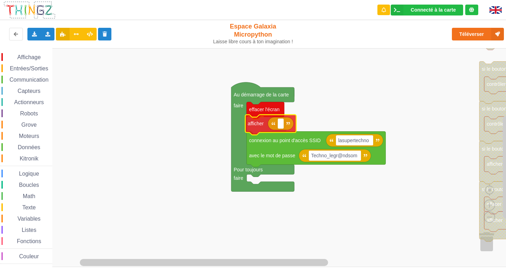
click at [258, 131] on div "Affichage Entrées/Sorties Communication Capteurs Actionneurs Robots Grove Moteu…" at bounding box center [255, 157] width 511 height 219
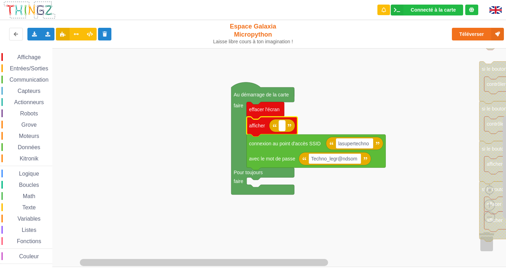
click at [282, 127] on text "Espace de travail de Blocky" at bounding box center [281, 126] width 1 height 6
type input "activite 1"
click at [30, 52] on div "Affichage Entrées/Sorties Communication Capteurs Actionneurs Robots Grove Moteu…" at bounding box center [26, 157] width 52 height 219
click at [31, 55] on span "Affichage" at bounding box center [28, 57] width 25 height 6
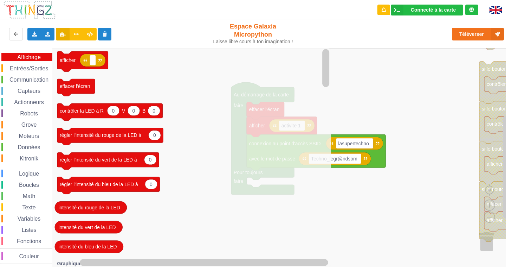
click at [118, 66] on icon "Espace de travail de Blocky" at bounding box center [191, 157] width 279 height 219
click at [200, 114] on icon "afficher effacer l'écran 0 0 0 contrôler la LED à R V B 0 régler l'intensité du…" at bounding box center [191, 157] width 279 height 219
click at [131, 84] on icon "afficher effacer l'écran 0 0 0 contrôler la LED à R V B 0 régler l'intensité du…" at bounding box center [191, 157] width 279 height 219
click at [64, 60] on text "afficher" at bounding box center [68, 60] width 16 height 6
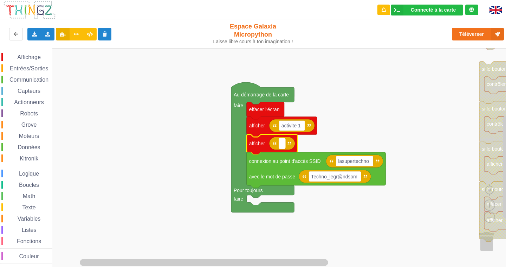
click at [283, 145] on rect "Espace de travail de Blocky" at bounding box center [282, 143] width 6 height 11
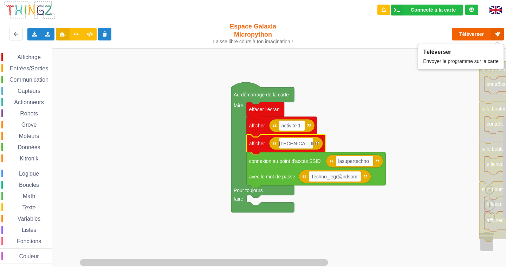
type input "[TECHNICAL_ID]"
click at [475, 31] on button "Téléverser" at bounding box center [478, 34] width 52 height 13
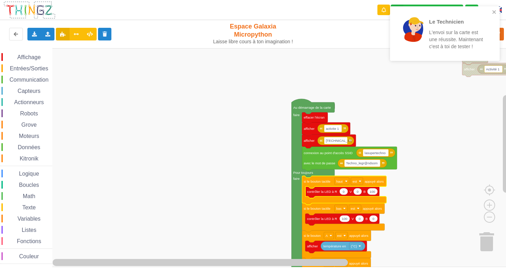
click at [490, 11] on div "Le Technicien L'envoi sur la carte est une réussite. Maintenant c'est à toi de …" at bounding box center [442, 33] width 99 height 49
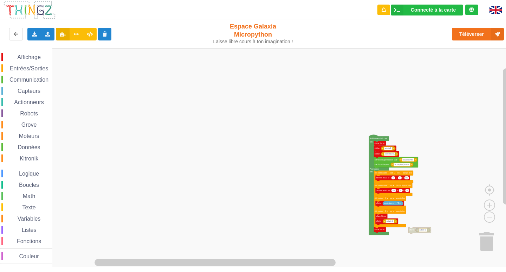
click at [410, 233] on div "Affichage Entrées/Sorties Communication Capteurs Actionneurs Robots Grove Moteu…" at bounding box center [255, 157] width 511 height 219
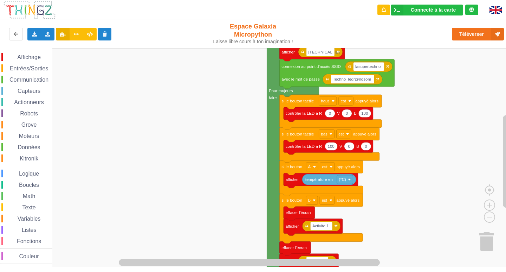
click at [442, 140] on div "Affichage Entrées/Sorties Communication Capteurs Actionneurs Robots Grove Moteu…" at bounding box center [255, 157] width 511 height 219
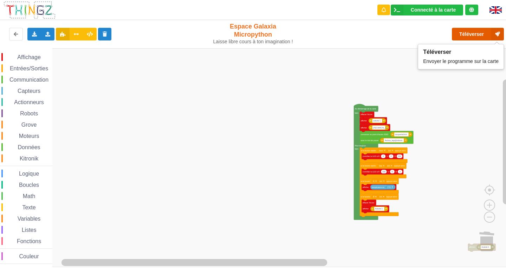
click at [481, 32] on button "Téléverser" at bounding box center [478, 34] width 52 height 13
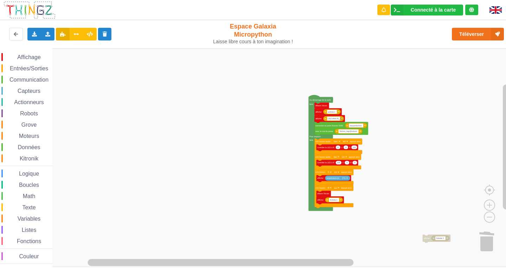
click at [411, 123] on div "Affichage Entrées/Sorties Communication Capteurs Actionneurs Robots Grove Moteu…" at bounding box center [255, 157] width 511 height 219
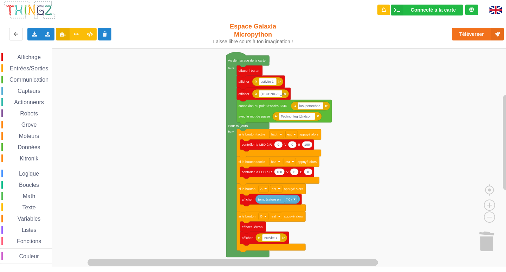
click at [379, 154] on div "Affichage Entrées/Sorties Communication Capteurs Actionneurs Robots Grove Moteu…" at bounding box center [255, 157] width 511 height 219
drag, startPoint x: 37, startPoint y: 56, endPoint x: 33, endPoint y: 57, distance: 3.7
click at [33, 58] on span "Affichage" at bounding box center [28, 57] width 25 height 6
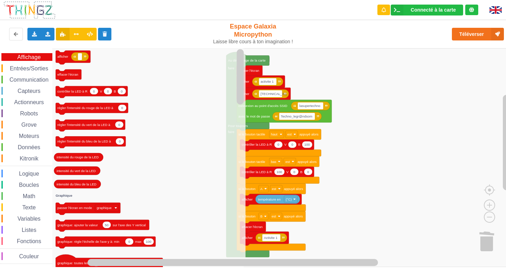
drag, startPoint x: 28, startPoint y: 68, endPoint x: 24, endPoint y: 68, distance: 4.6
click at [28, 68] on span "Entrées/Sorties" at bounding box center [29, 68] width 40 height 6
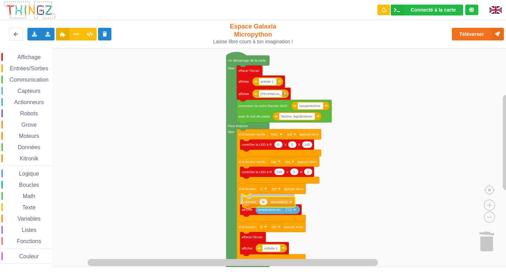
click at [261, 205] on div "Affichage Entrées/Sorties Communication Capteurs Actionneurs Robots Grove Moteu…" at bounding box center [255, 157] width 511 height 219
click at [264, 203] on icon "Espace de travail de Blocky" at bounding box center [266, 200] width 53 height 12
click at [262, 200] on icon "Espace de travail de Blocky" at bounding box center [261, 199] width 8 height 7
click at [262, 200] on input "0" at bounding box center [261, 199] width 8 height 7
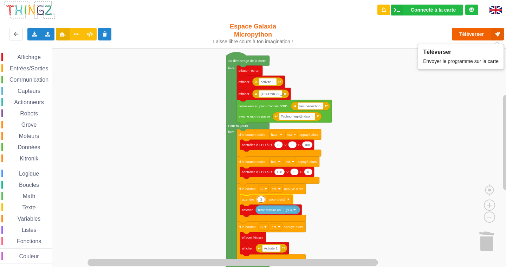
type input "3"
click at [477, 31] on button "Téléverser" at bounding box center [478, 34] width 52 height 13
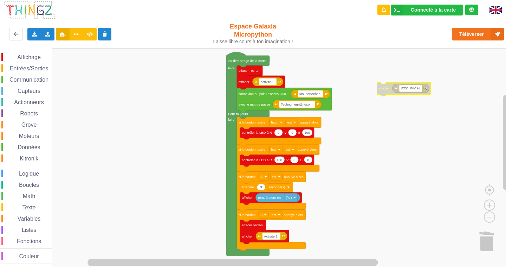
click at [377, 199] on rect "Espace de travail de Blocky" at bounding box center [255, 157] width 511 height 219
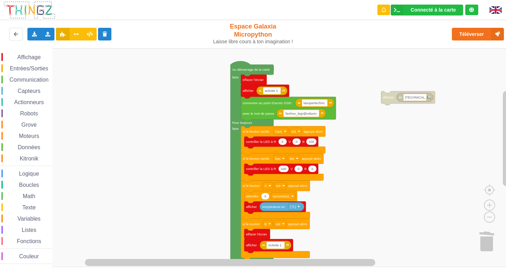
click at [387, 92] on div "Affichage Entrées/Sorties Communication Capteurs Actionneurs Robots Grove Moteu…" at bounding box center [255, 157] width 511 height 219
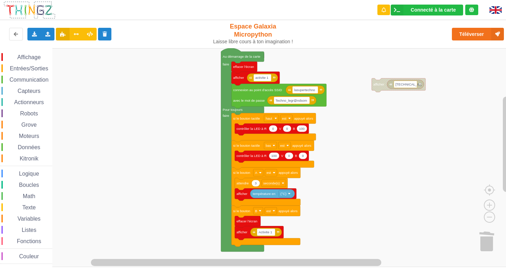
click at [371, 109] on div "Affichage Entrées/Sorties Communication Capteurs Actionneurs Robots Grove Moteu…" at bounding box center [255, 157] width 511 height 219
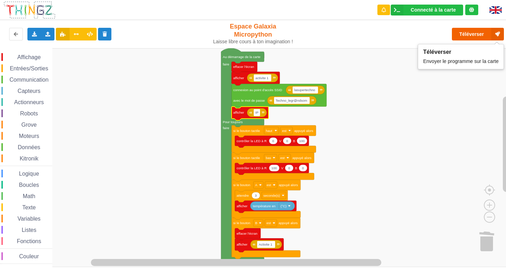
type input "IP"
click at [472, 32] on button "Téléverser" at bounding box center [478, 34] width 52 height 13
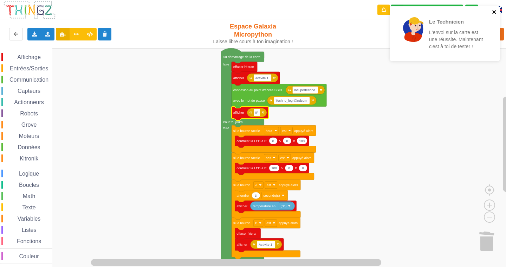
click at [495, 11] on icon "close" at bounding box center [494, 12] width 4 height 4
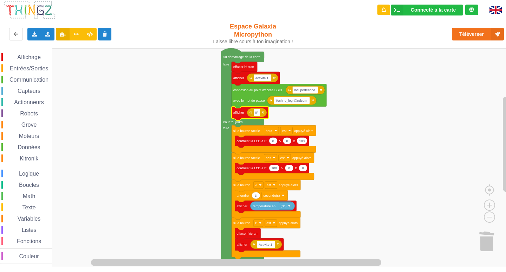
click at [19, 90] on span "Capteurs" at bounding box center [29, 91] width 25 height 6
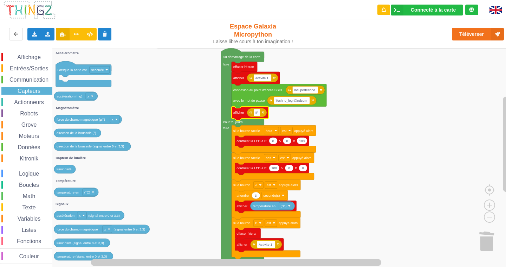
click at [18, 101] on span "Actionneurs" at bounding box center [29, 102] width 32 height 6
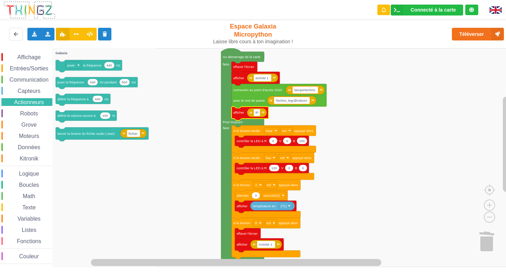
click at [21, 110] on span "Robots" at bounding box center [29, 113] width 20 height 6
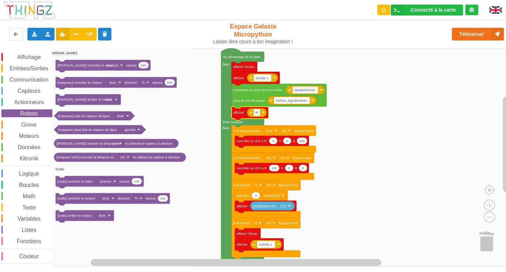
click at [22, 123] on span "Grove" at bounding box center [29, 125] width 18 height 6
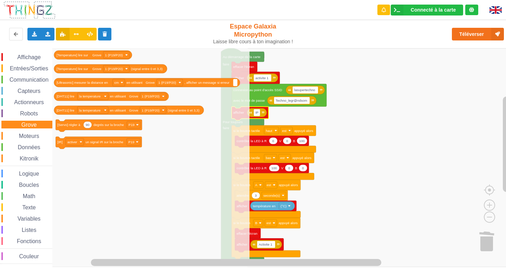
click at [34, 137] on span "Moteurs" at bounding box center [29, 136] width 22 height 6
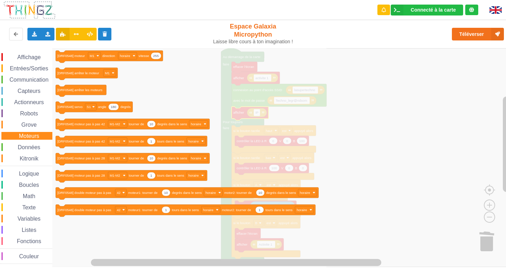
click at [25, 144] on span "Données" at bounding box center [29, 147] width 25 height 6
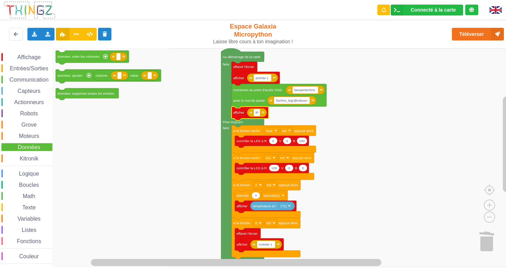
click at [21, 154] on div "Affichage Entrées/Sorties Communication Capteurs Actionneurs Robots Grove Moteu…" at bounding box center [26, 158] width 52 height 211
click at [20, 158] on span "Kitronik" at bounding box center [29, 158] width 21 height 6
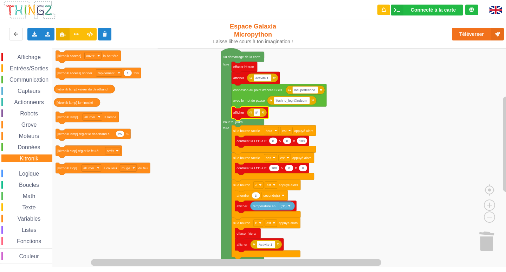
click at [20, 171] on span "Logique" at bounding box center [29, 173] width 22 height 6
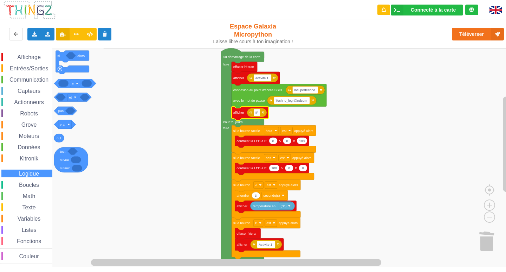
click at [22, 183] on span "Boucles" at bounding box center [29, 185] width 22 height 6
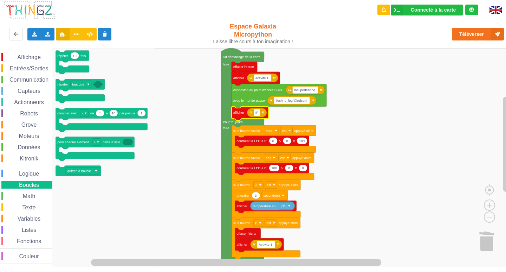
click at [17, 196] on span "Espace de travail de Blocky" at bounding box center [19, 196] width 6 height 6
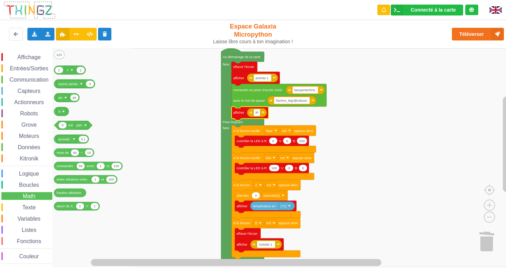
click at [13, 203] on div "Texte" at bounding box center [26, 207] width 51 height 8
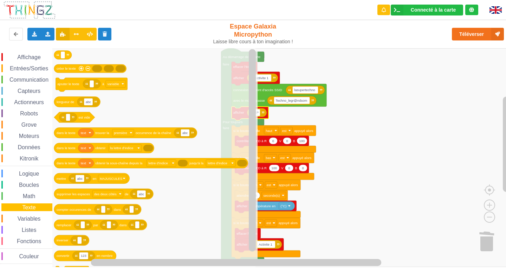
click at [13, 221] on span "Espace de travail de Blocky" at bounding box center [14, 219] width 6 height 6
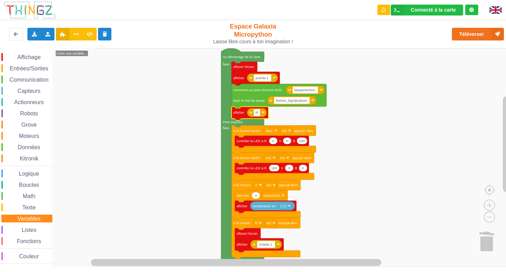
click at [9, 229] on div "Listes" at bounding box center [26, 230] width 51 height 8
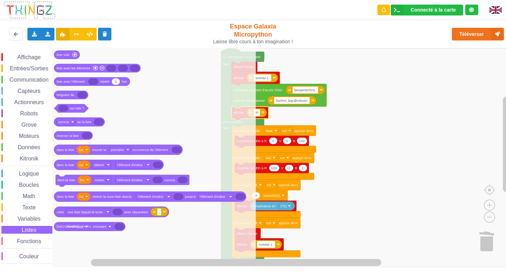
click at [8, 250] on div "Affichage Entrées/Sorties Communication Capteurs Actionneurs Robots Grove Moteu…" at bounding box center [26, 158] width 52 height 211
click at [19, 242] on span "Fonctions" at bounding box center [29, 241] width 26 height 6
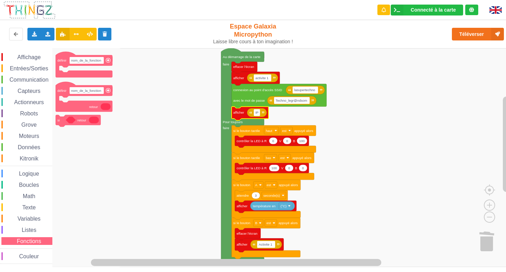
click at [34, 62] on div "Affichage Entrées/Sorties Communication Capteurs Actionneurs Robots Grove Moteu…" at bounding box center [26, 158] width 52 height 211
click at [39, 54] on div "Affichage" at bounding box center [26, 57] width 51 height 8
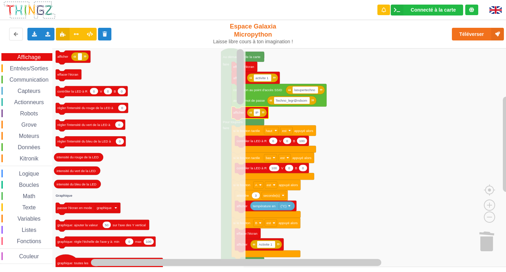
click at [24, 70] on span "Entrées/Sorties" at bounding box center [29, 68] width 40 height 6
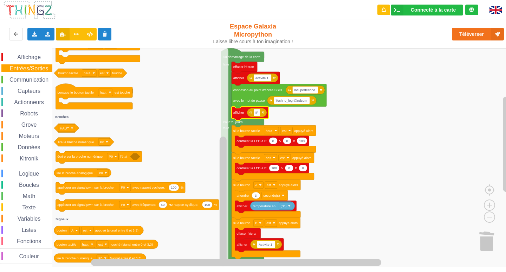
click at [45, 75] on div "Affichage Entrées/Sorties Communication Capteurs Actionneurs Robots Grove Moteu…" at bounding box center [26, 158] width 52 height 211
click at [31, 84] on div "Affichage Entrées/Sorties Communication Capteurs Actionneurs Robots Grove Moteu…" at bounding box center [26, 158] width 52 height 211
click at [34, 80] on span "Communication" at bounding box center [28, 80] width 41 height 6
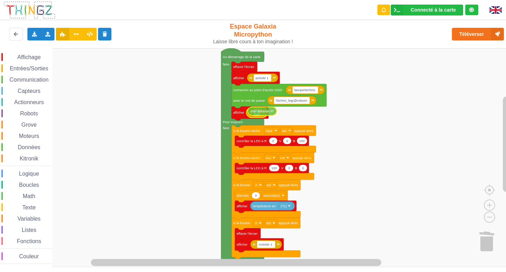
click at [257, 114] on div "Affichage Entrées/Sorties Communication Capteurs Actionneurs Robots Grove Moteu…" at bounding box center [255, 157] width 511 height 219
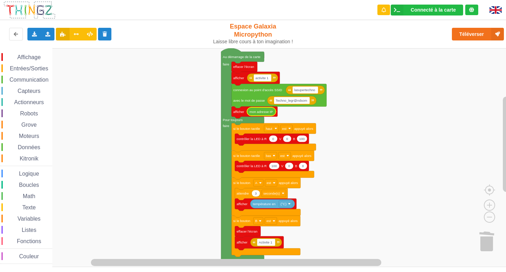
click at [382, 148] on rect "Espace de travail de Blocky" at bounding box center [255, 157] width 511 height 219
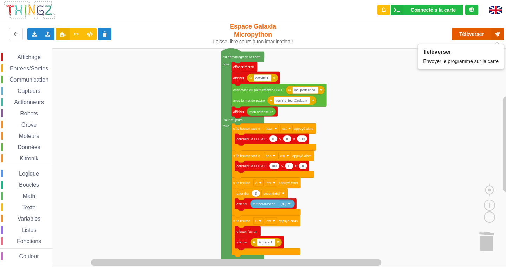
click at [465, 31] on button "Téléverser" at bounding box center [478, 34] width 52 height 13
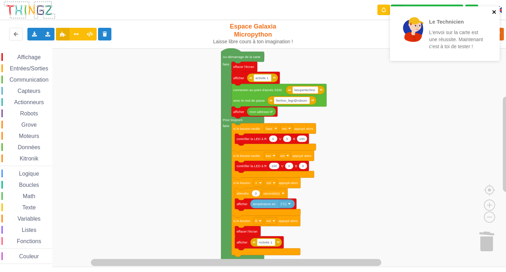
click at [493, 11] on icon "close" at bounding box center [494, 12] width 5 height 6
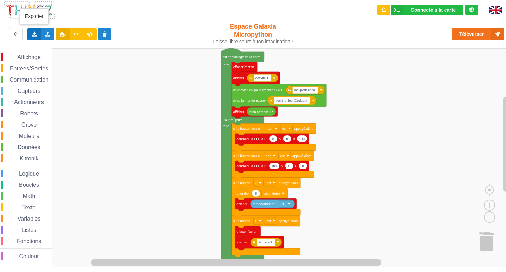
click at [33, 32] on icon at bounding box center [34, 34] width 6 height 4
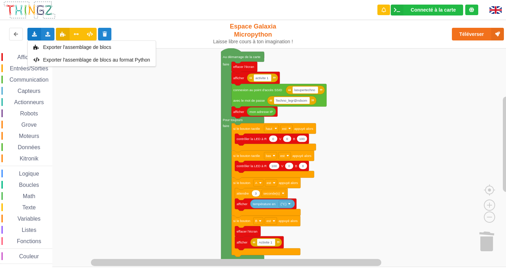
click at [96, 89] on rect "Espace de travail de Blocky" at bounding box center [255, 157] width 511 height 219
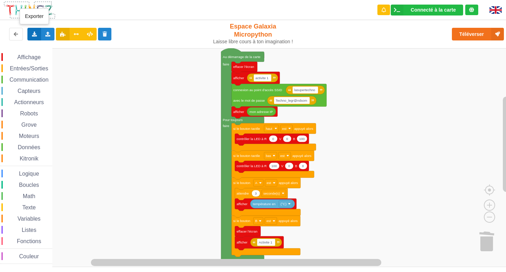
click at [30, 34] on div "Exporter l'assemblage de blocs Exporter l'assemblage de blocs au format Python" at bounding box center [34, 34] width 14 height 13
click at [80, 50] on span "Exporter l'assemblage de blocs" at bounding box center [77, 47] width 68 height 6
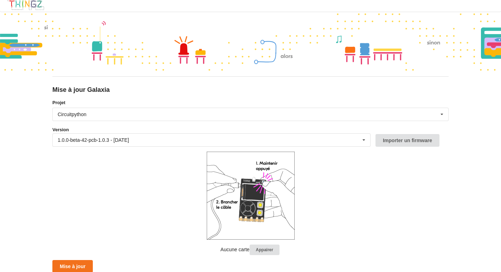
scroll to position [5, 0]
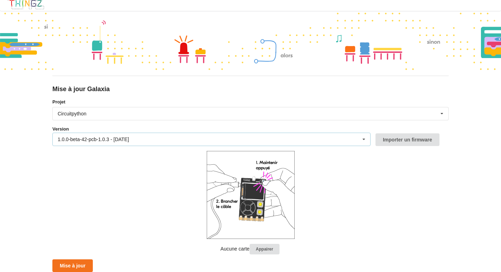
click at [66, 140] on div "1.0.0-beta-42-pcb-1.0.3 - [DATE]" at bounding box center [93, 139] width 71 height 5
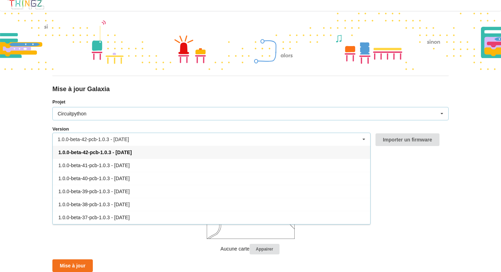
click at [77, 114] on div "Circuitpython" at bounding box center [72, 113] width 29 height 5
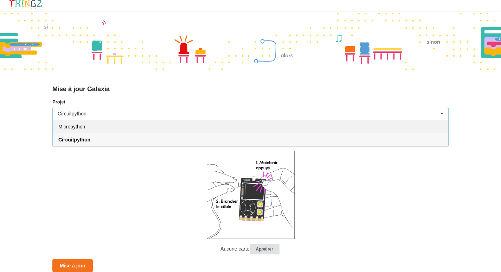
click at [79, 127] on span "Micropython" at bounding box center [71, 127] width 27 height 6
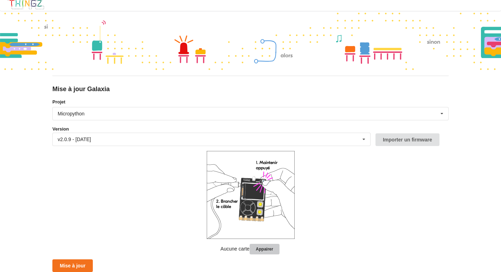
click at [270, 245] on button "Appairer" at bounding box center [265, 249] width 30 height 11
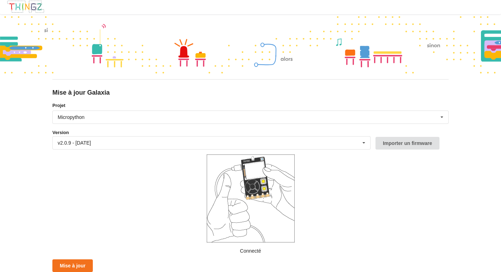
scroll to position [1, 0]
drag, startPoint x: 69, startPoint y: 265, endPoint x: 112, endPoint y: 220, distance: 62.6
click at [71, 265] on button "Mise à jour" at bounding box center [72, 265] width 40 height 13
